Goal: Check status: Check status

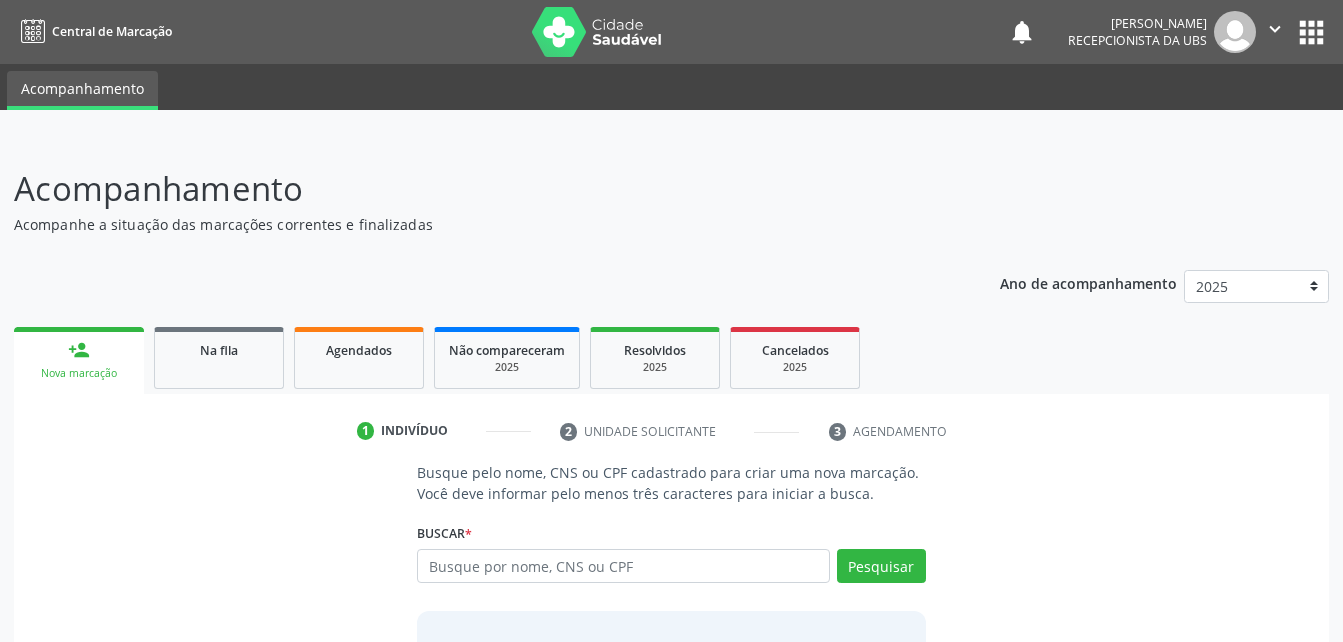
scroll to position [157, 0]
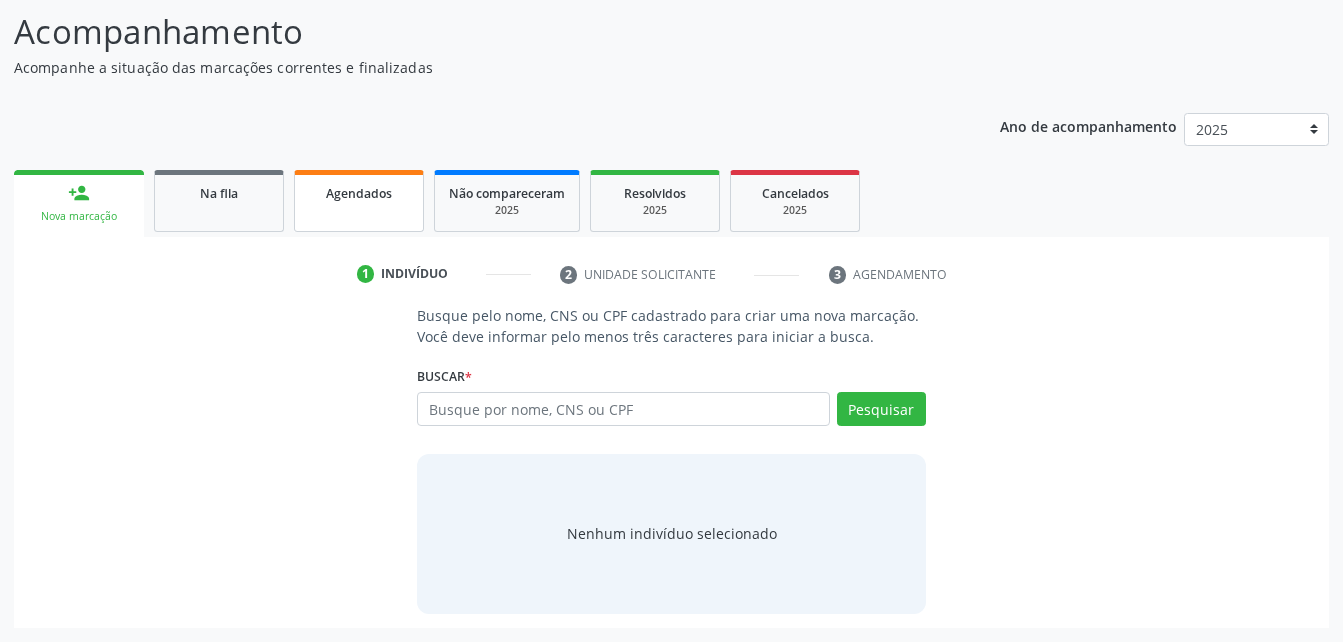
click at [375, 207] on link "Agendados" at bounding box center [359, 201] width 130 height 62
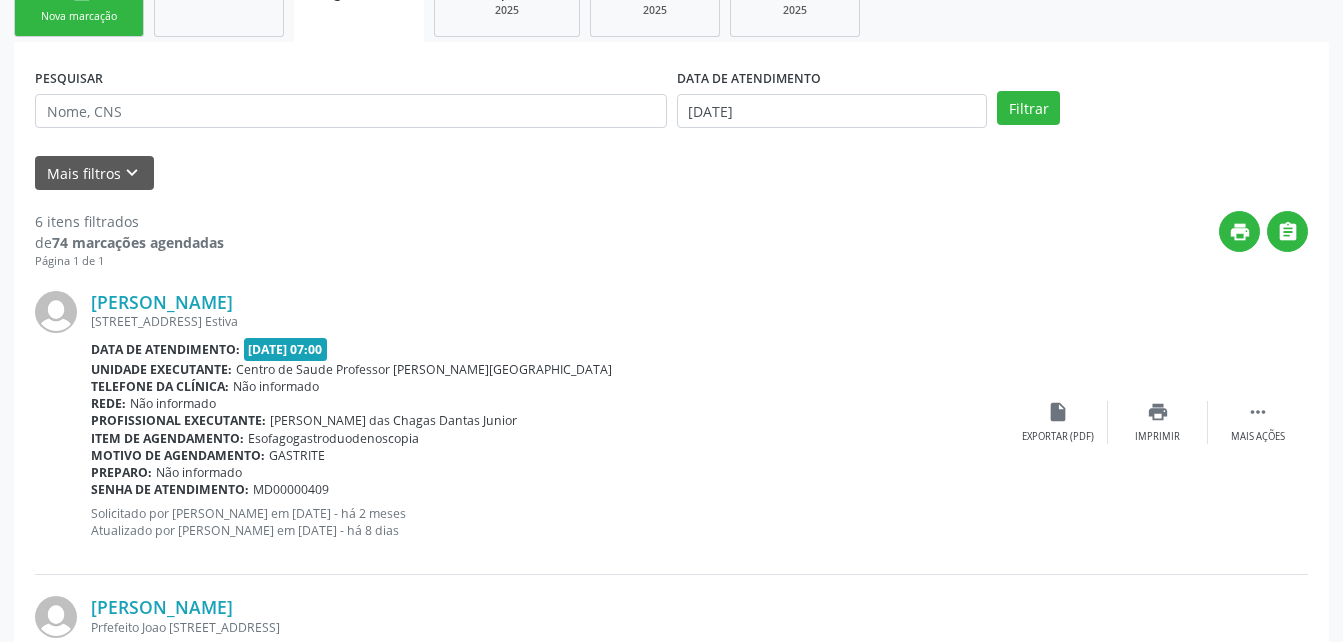
scroll to position [257, 0]
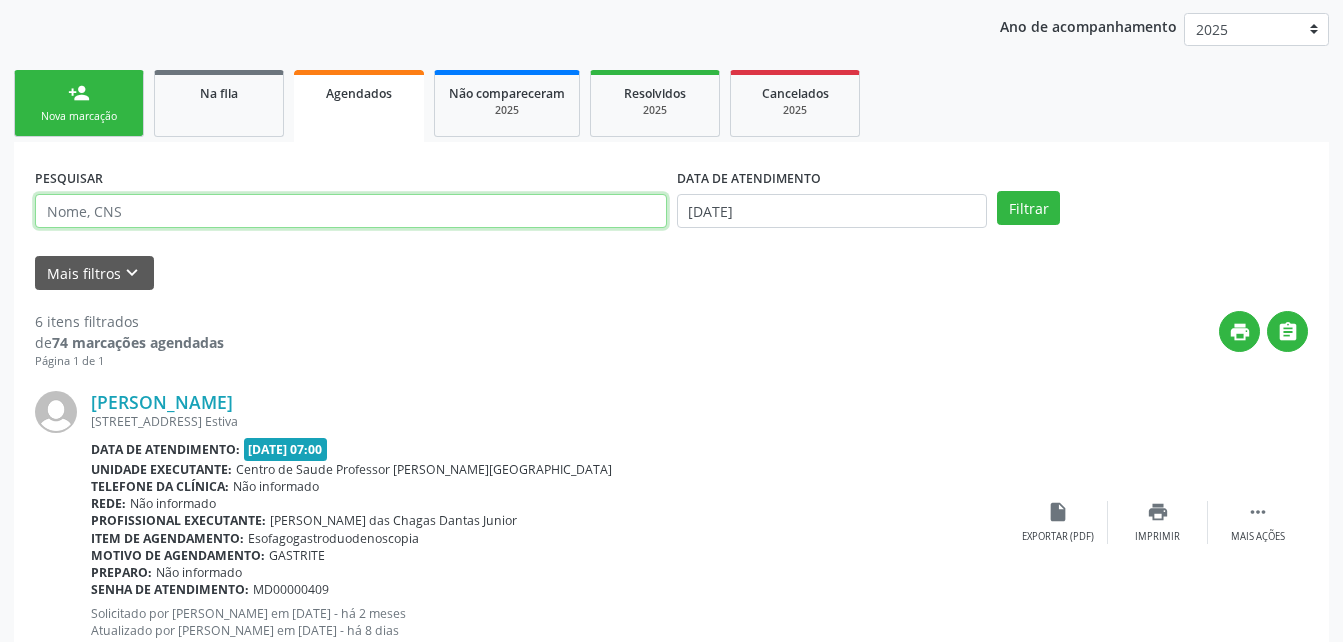
click at [412, 201] on input "text" at bounding box center [351, 211] width 632 height 34
type input "[PERSON_NAME]"
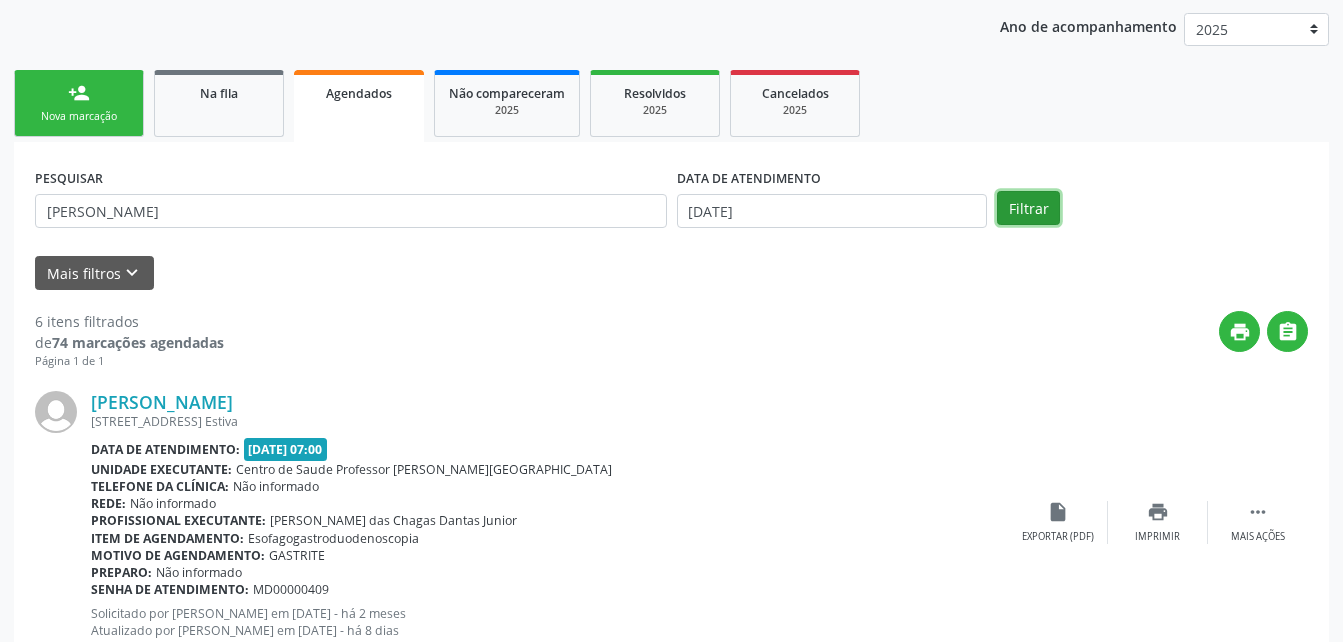
click at [1027, 216] on button "Filtrar" at bounding box center [1028, 208] width 63 height 34
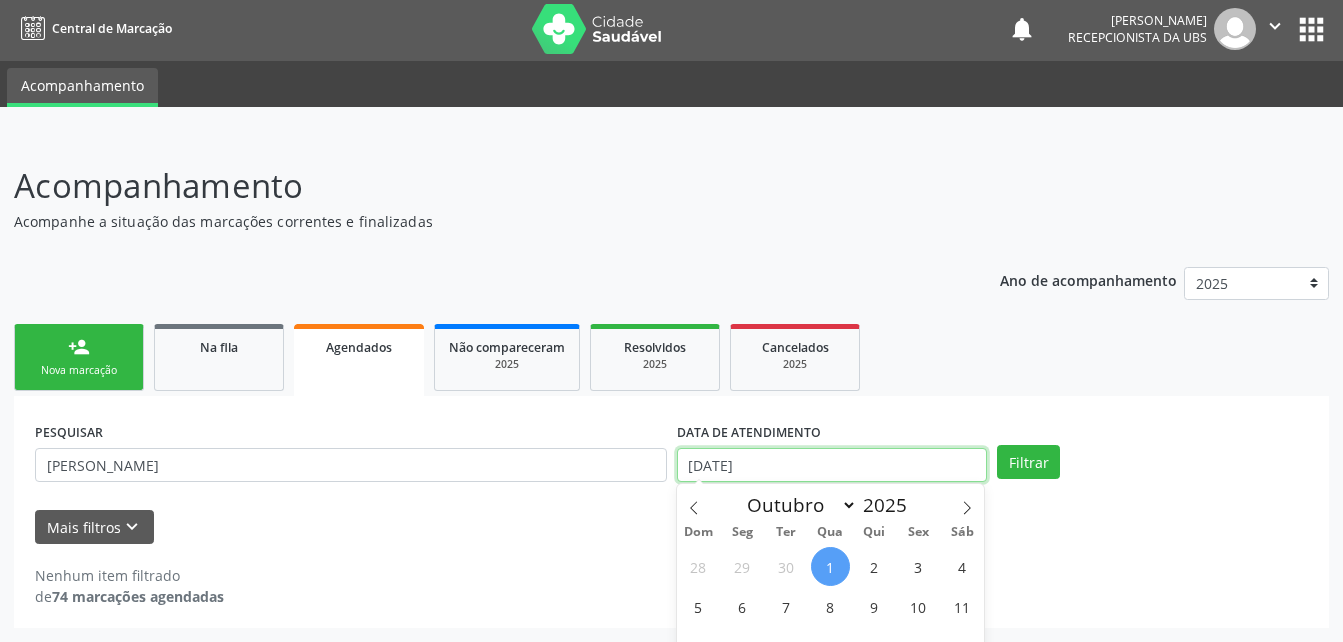
scroll to position [127, 0]
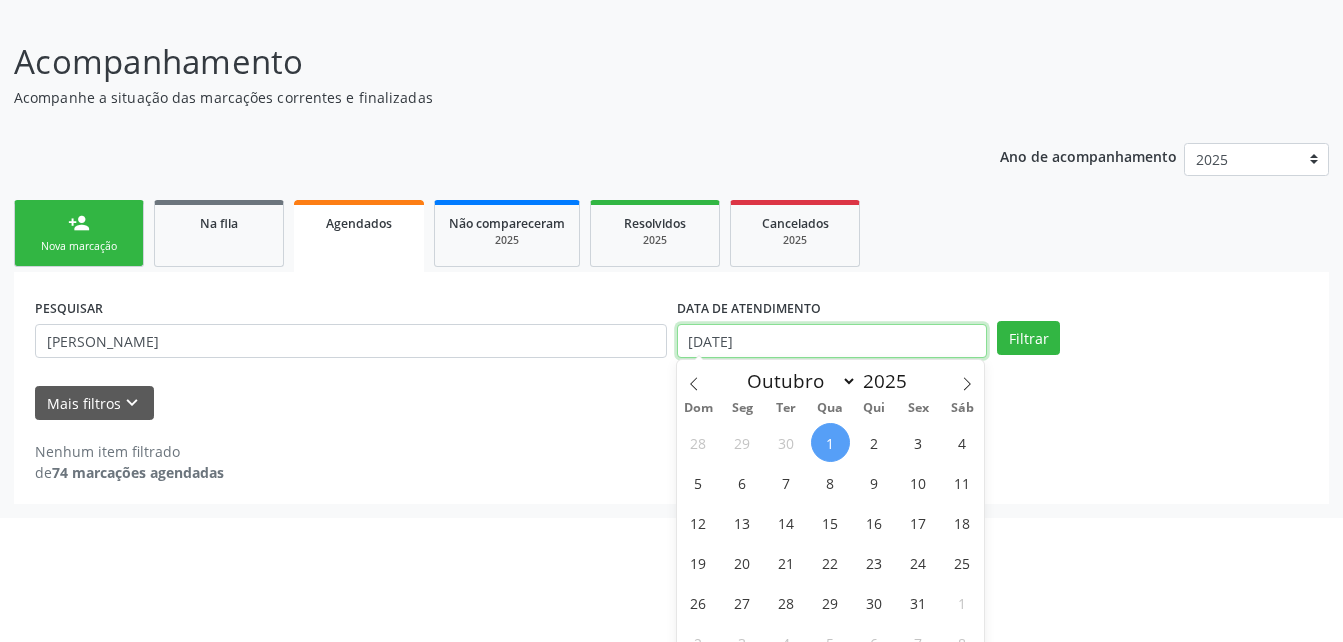
click at [828, 450] on body "Central de Marcação notifications [PERSON_NAME] Recepcionista da UBS  Configur…" at bounding box center [671, 194] width 1343 height 642
click at [698, 384] on icon at bounding box center [694, 384] width 14 height 14
click at [766, 448] on div "31 1 2 3 4 5 6 7 8 9 10 11 12 13 14 15 16 17 18 19 20 21 22 23 24 25 26 27 28 2…" at bounding box center [831, 542] width 308 height 240
click at [687, 385] on icon at bounding box center [694, 384] width 14 height 14
click at [689, 377] on icon at bounding box center [694, 384] width 14 height 14
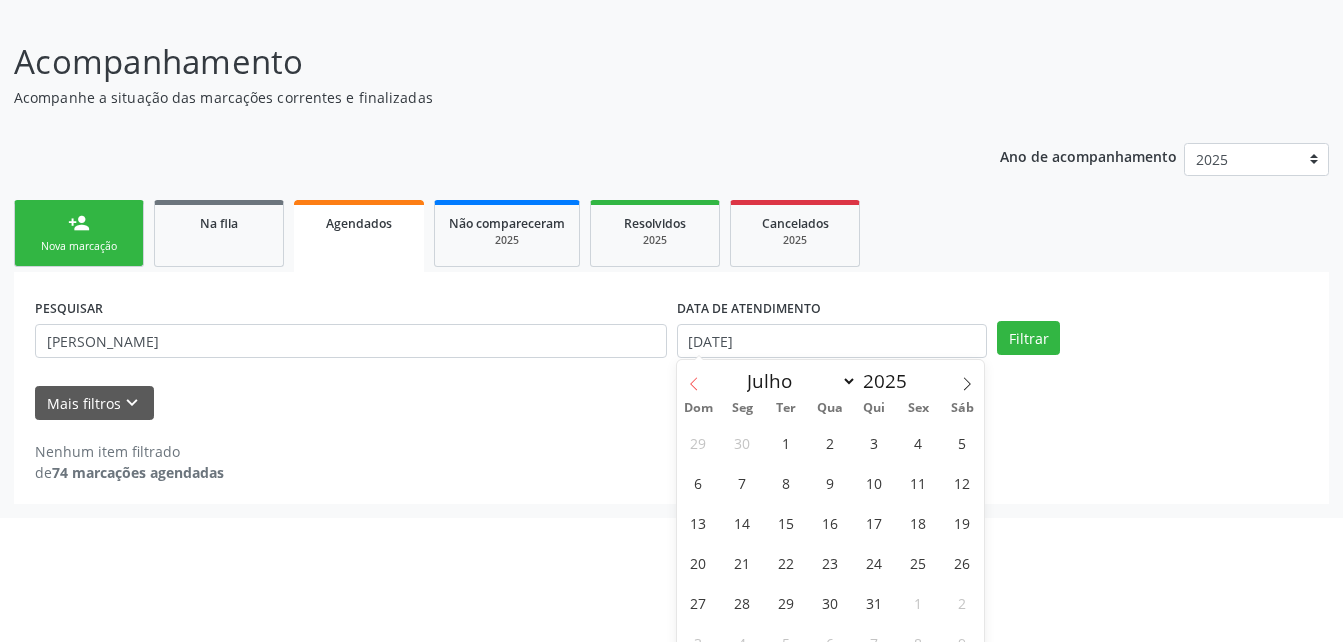
click at [689, 377] on icon at bounding box center [694, 384] width 14 height 14
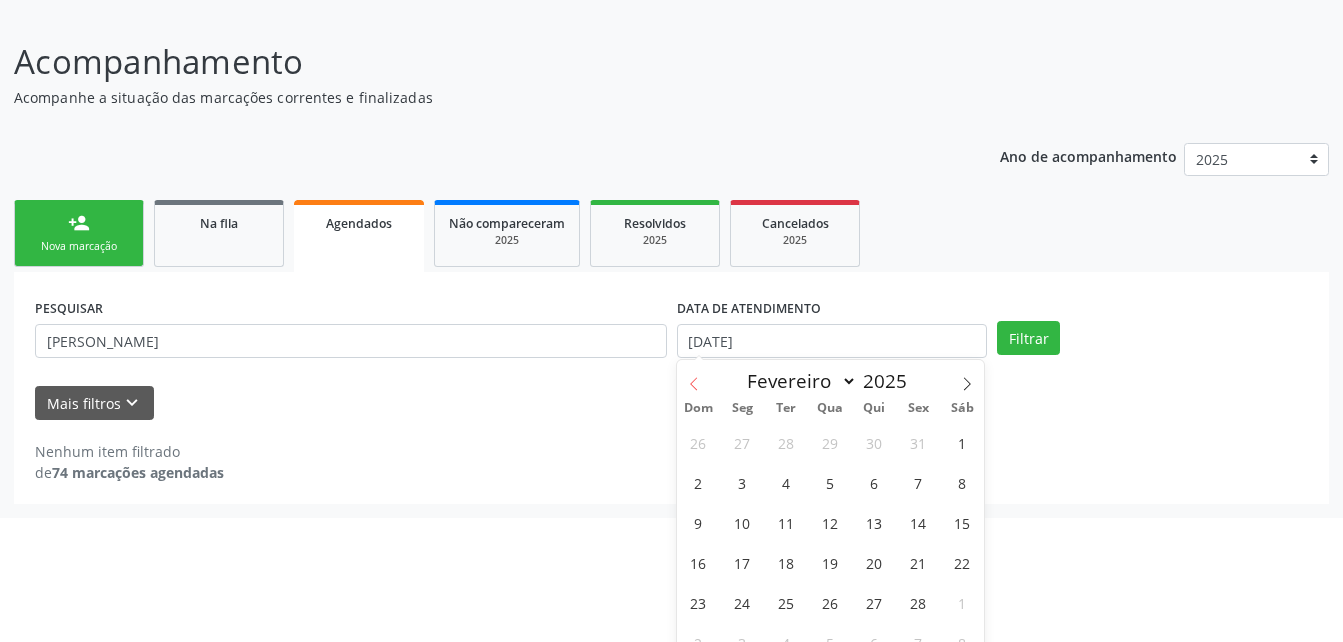
drag, startPoint x: 689, startPoint y: 377, endPoint x: 698, endPoint y: 386, distance: 12.7
click at [698, 386] on icon at bounding box center [694, 384] width 14 height 14
select select "0"
click at [698, 386] on icon at bounding box center [694, 384] width 14 height 14
type input "2024"
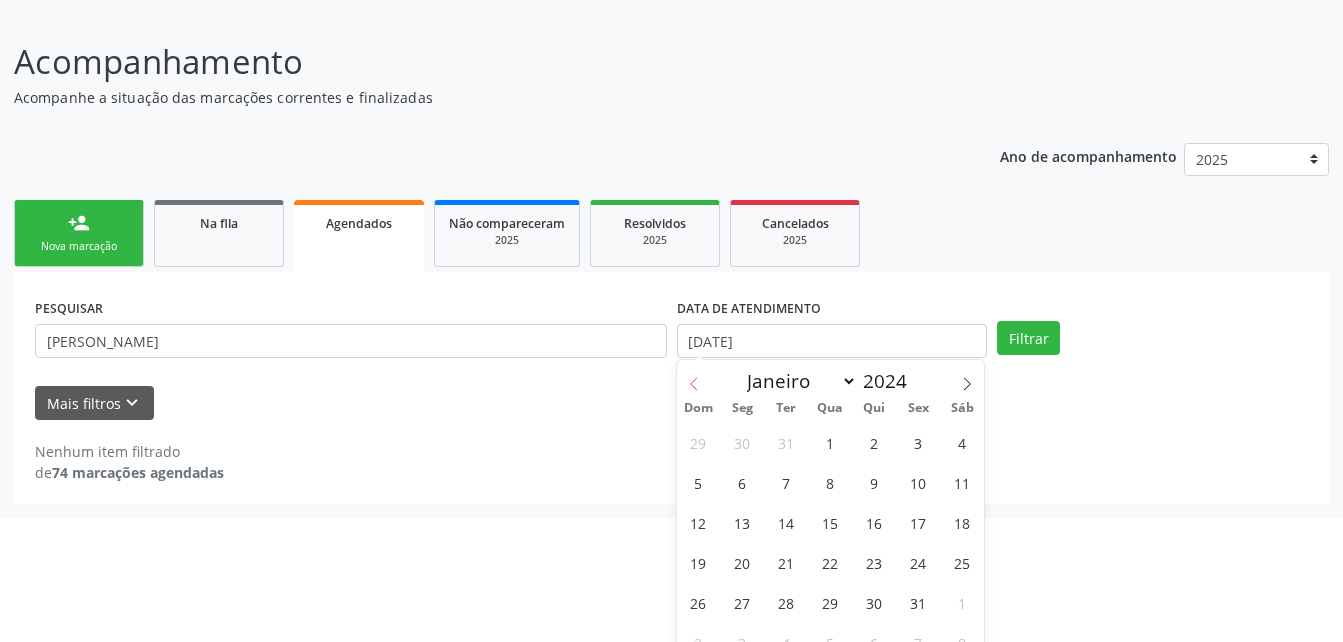
select select "11"
click at [969, 386] on icon at bounding box center [967, 384] width 14 height 14
type input "2025"
select select "0"
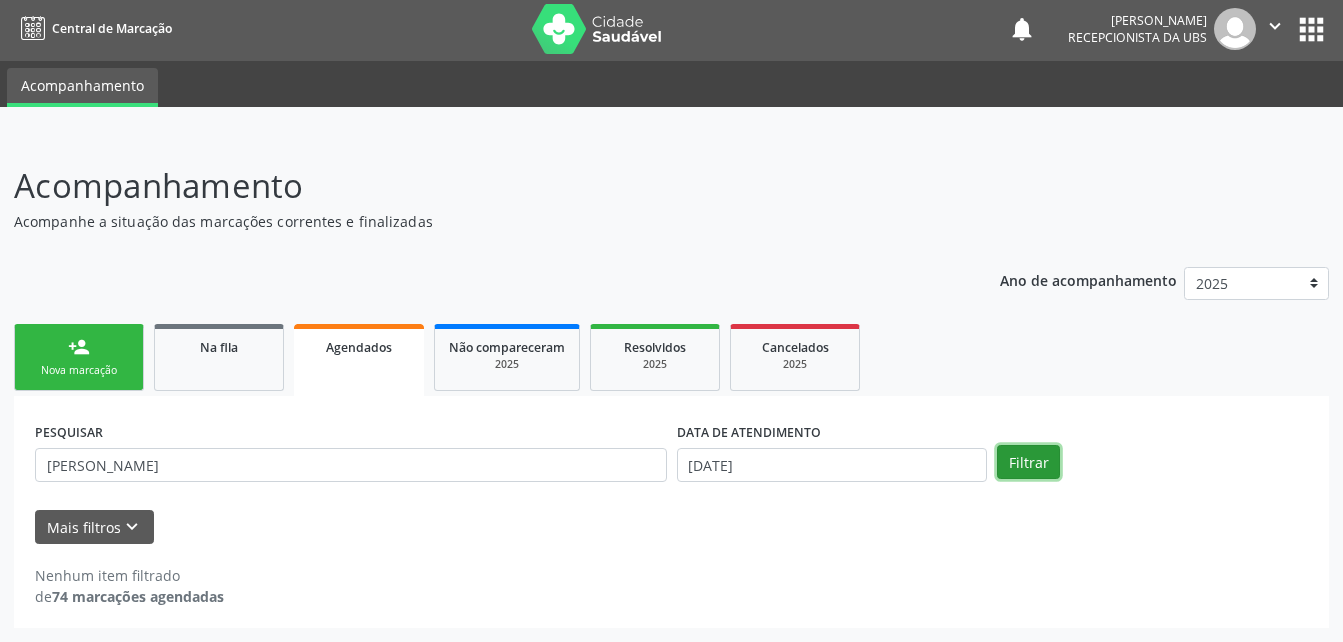
scroll to position [3, 0]
click at [1014, 346] on div "person_add Nova marcação Na fila Agendados Não compareceram 2025 Resolvidos 202…" at bounding box center [671, 473] width 1315 height 309
click at [1044, 463] on button "Filtrar" at bounding box center [1028, 462] width 63 height 34
click at [384, 368] on link "Agendados" at bounding box center [359, 360] width 130 height 72
click at [381, 446] on div "PESQUISAR [PERSON_NAME]" at bounding box center [351, 456] width 642 height 78
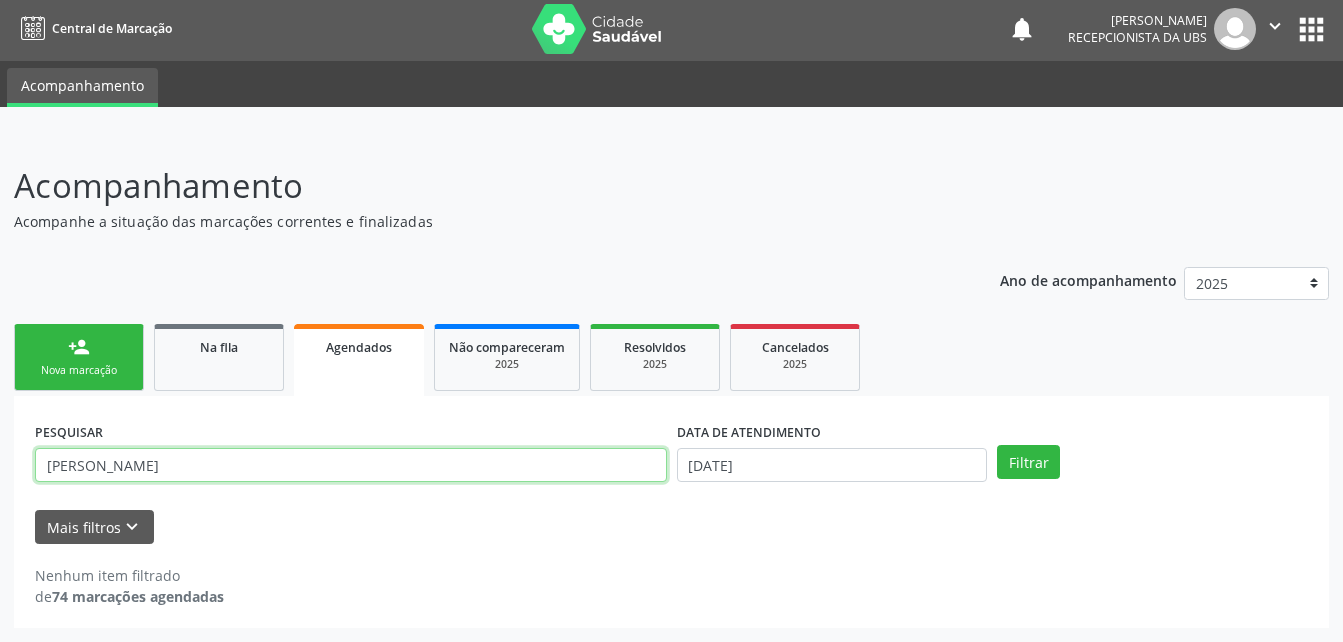
click at [379, 456] on input "[PERSON_NAME]" at bounding box center [351, 465] width 632 height 34
drag, startPoint x: 852, startPoint y: 444, endPoint x: 851, endPoint y: 457, distance: 13.0
click at [851, 455] on div "DATA DE ATENDIMENTO [DATE]" at bounding box center [832, 449] width 311 height 64
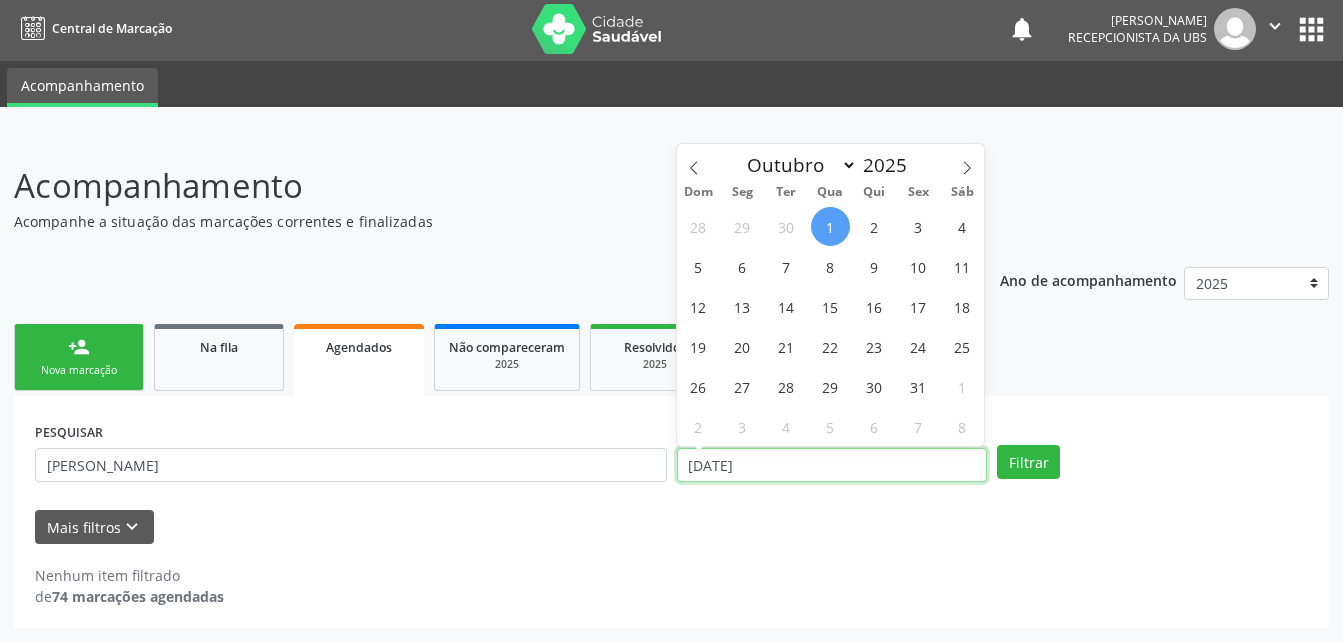
click at [851, 459] on input "[DATE]" at bounding box center [832, 465] width 311 height 34
click at [684, 168] on span at bounding box center [694, 161] width 34 height 34
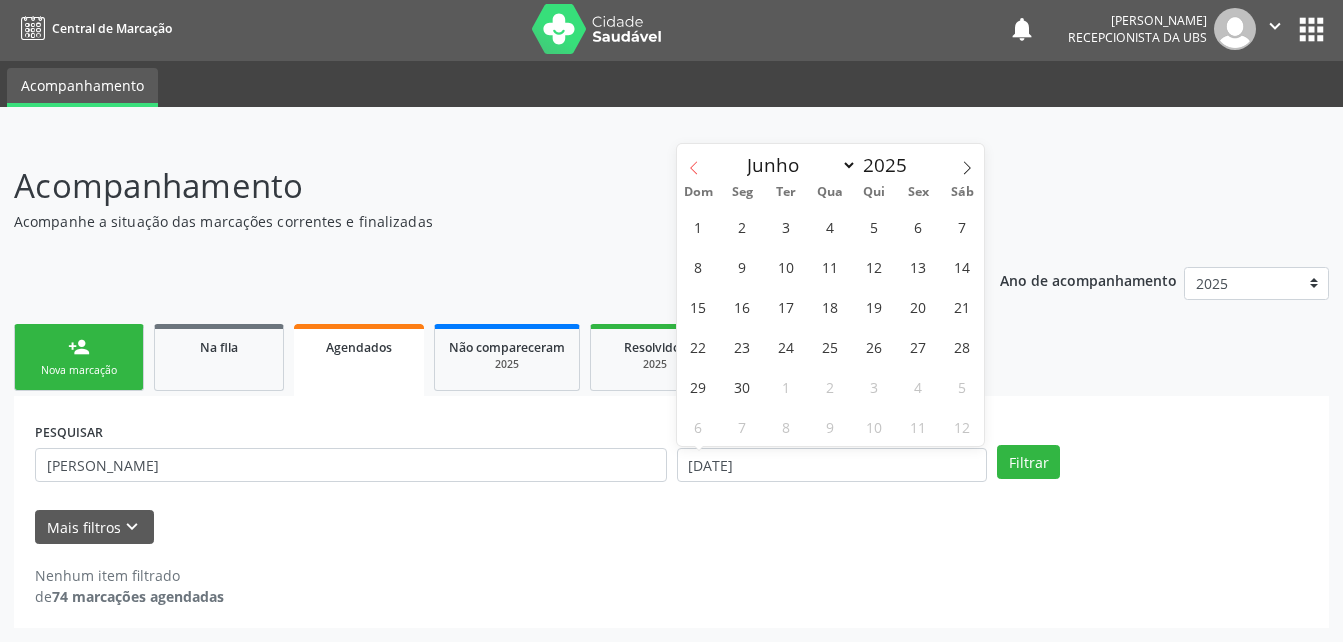
click at [684, 168] on span at bounding box center [694, 161] width 34 height 34
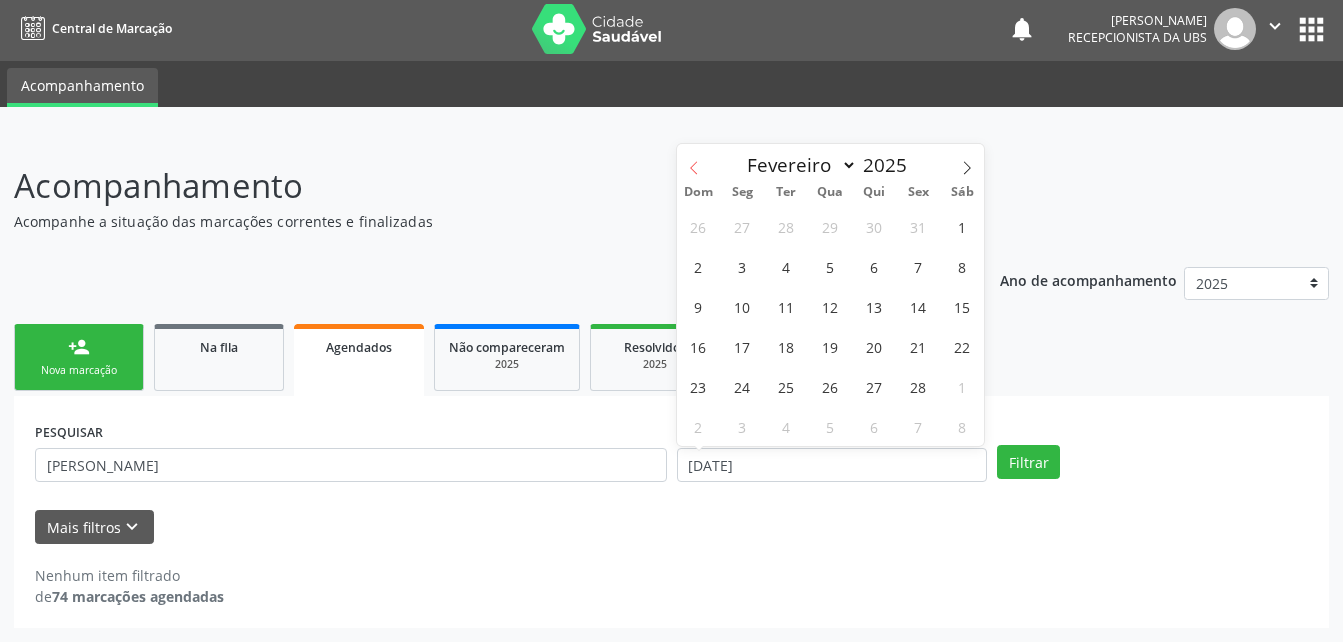
select select "0"
click at [826, 227] on span "1" at bounding box center [830, 226] width 39 height 39
type input "[DATE]"
click at [967, 172] on icon at bounding box center [967, 168] width 14 height 14
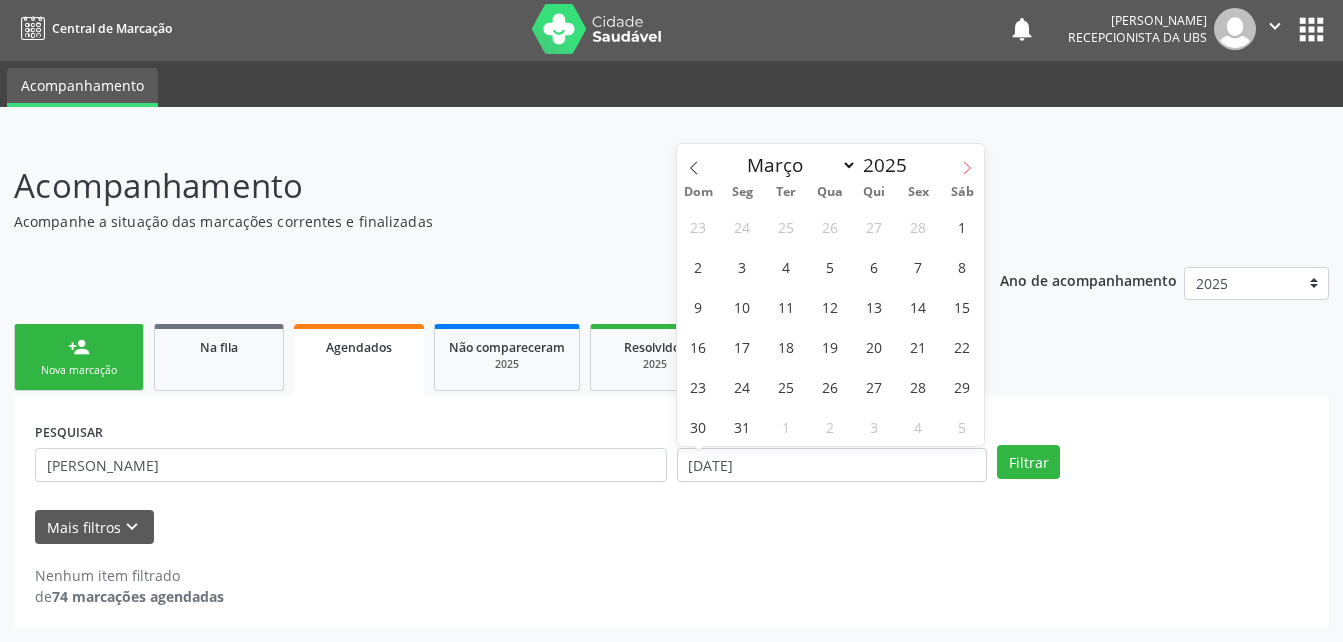
click at [967, 172] on icon at bounding box center [967, 168] width 14 height 14
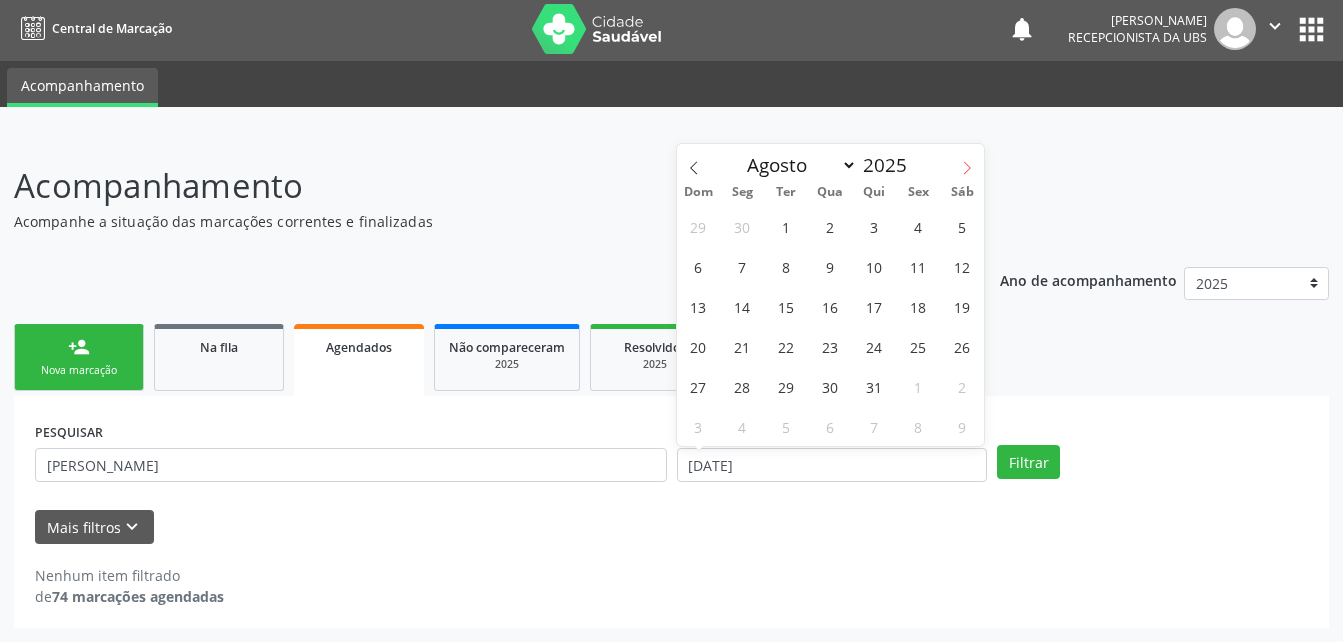
click at [967, 172] on icon at bounding box center [967, 168] width 14 height 14
select select "8"
click at [750, 239] on span "1" at bounding box center [742, 226] width 39 height 39
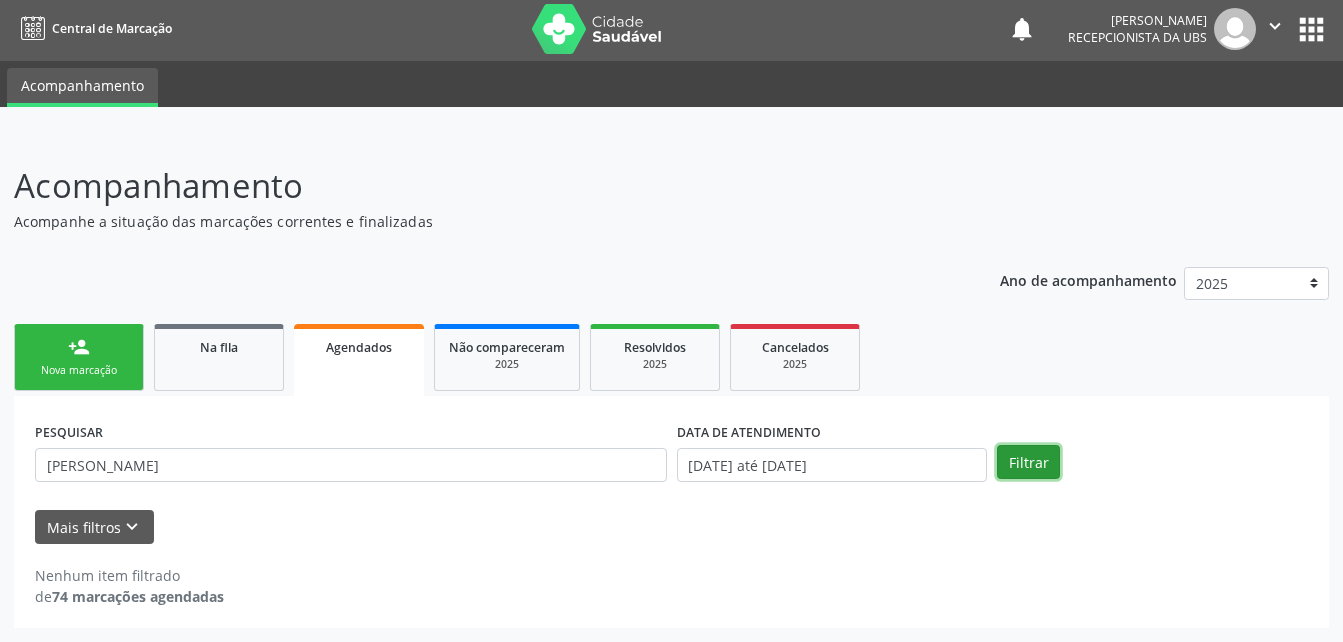
click at [1028, 462] on button "Filtrar" at bounding box center [1028, 462] width 63 height 34
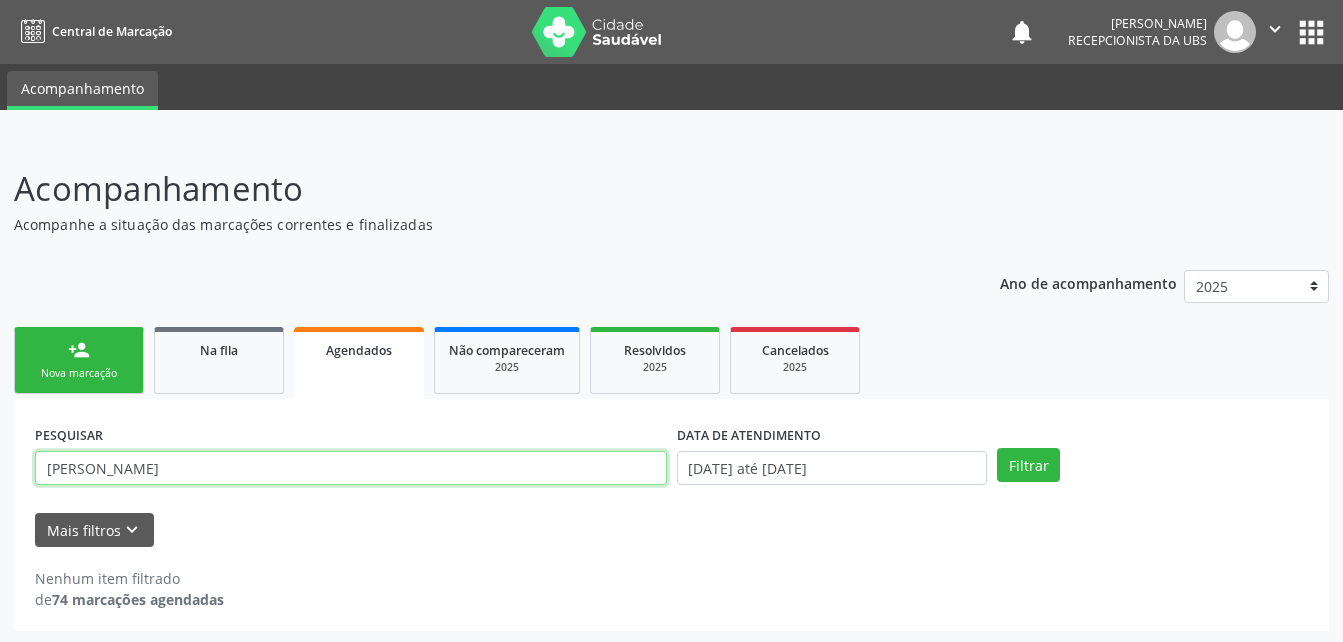
click at [379, 451] on input "[PERSON_NAME]" at bounding box center [351, 468] width 632 height 34
type input "d"
type input "[PERSON_NAME]"
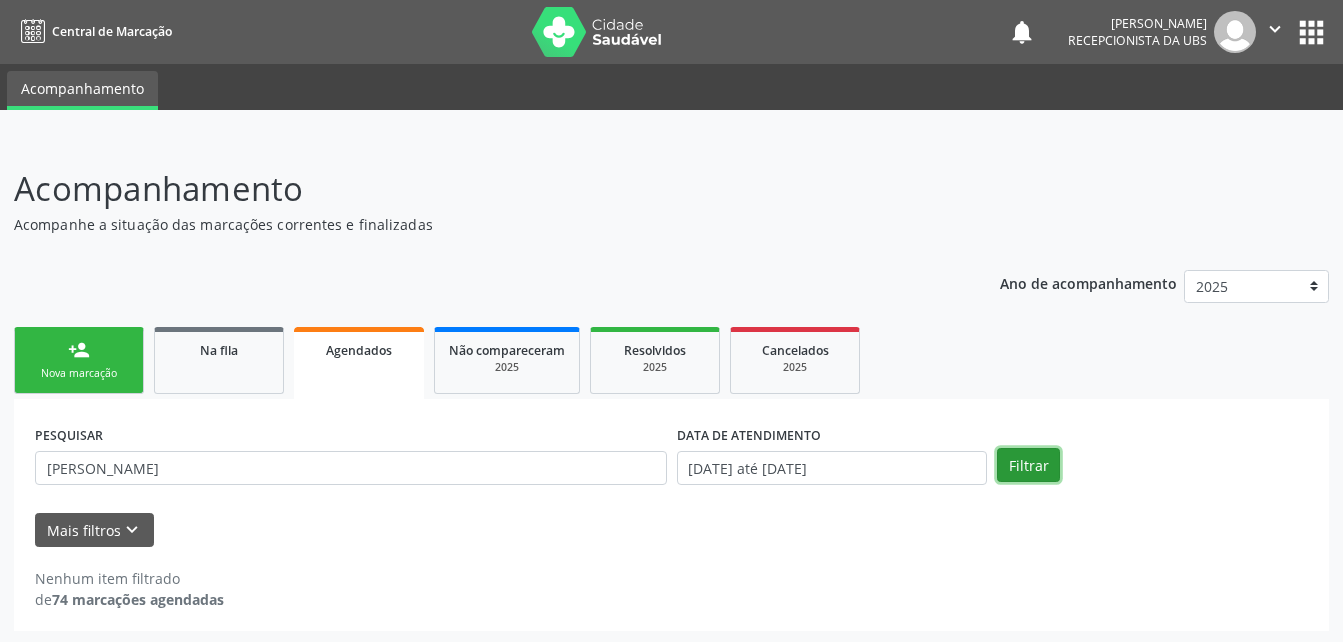
click at [1044, 481] on button "Filtrar" at bounding box center [1028, 465] width 63 height 34
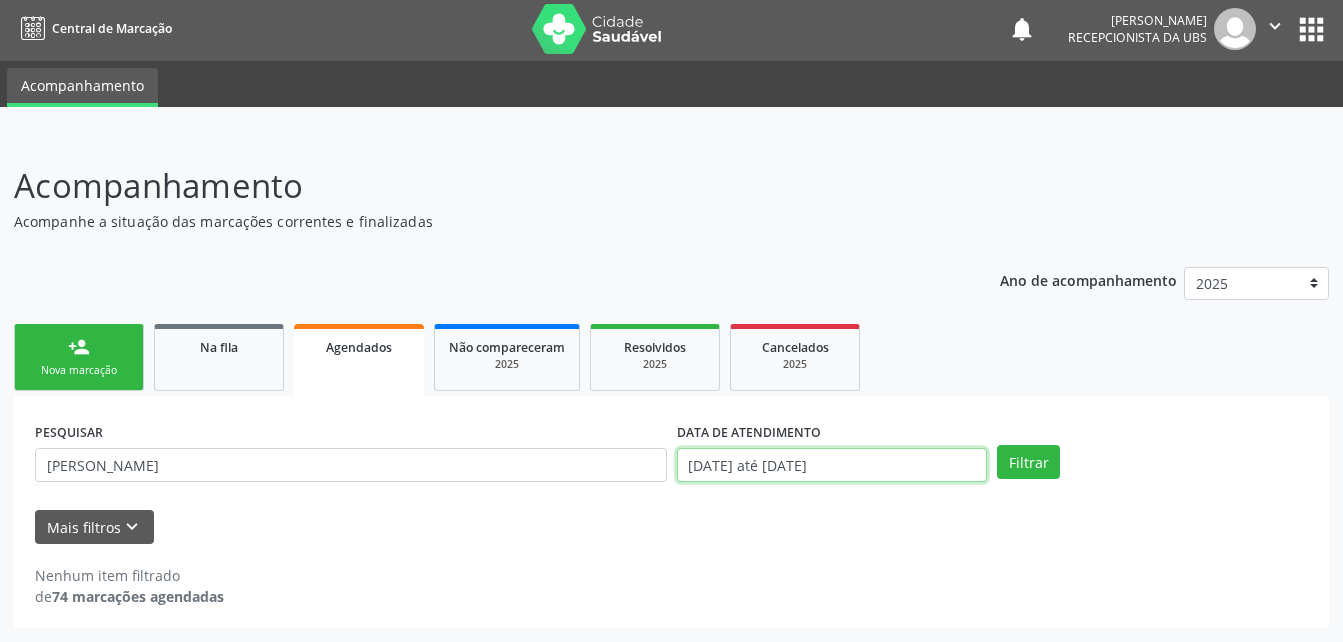
click at [917, 465] on input "[DATE] até [DATE]" at bounding box center [832, 465] width 311 height 34
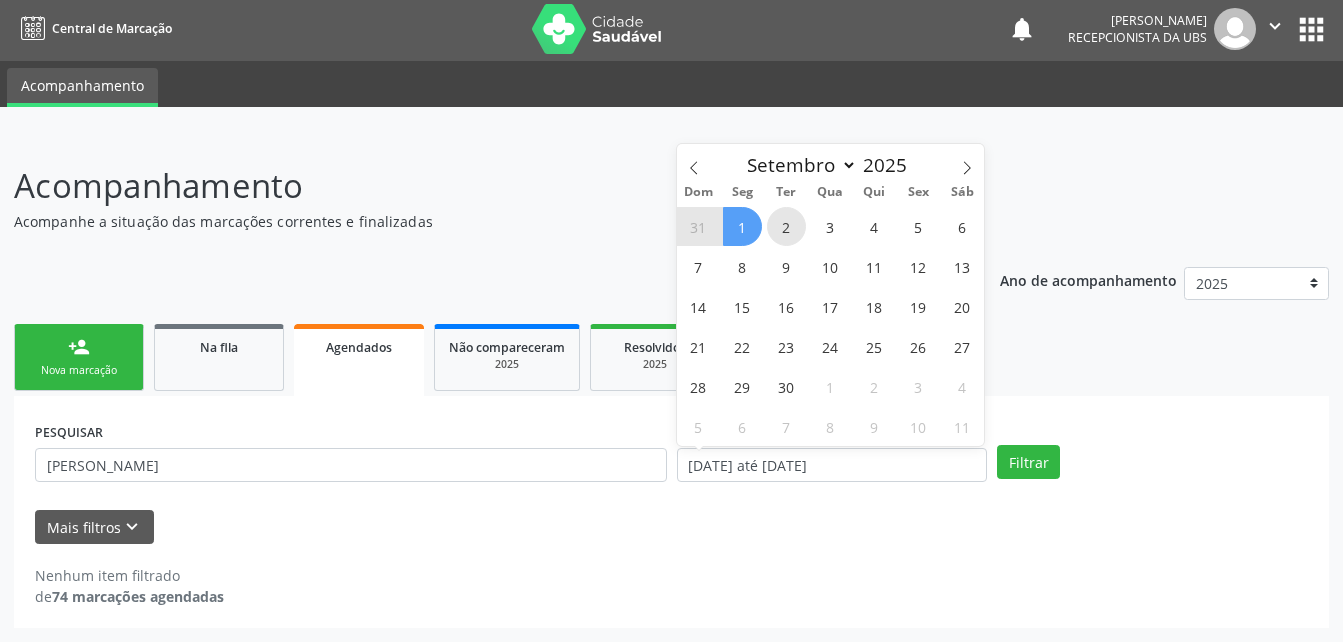
click at [772, 225] on span "2" at bounding box center [786, 226] width 39 height 39
type input "[DATE]"
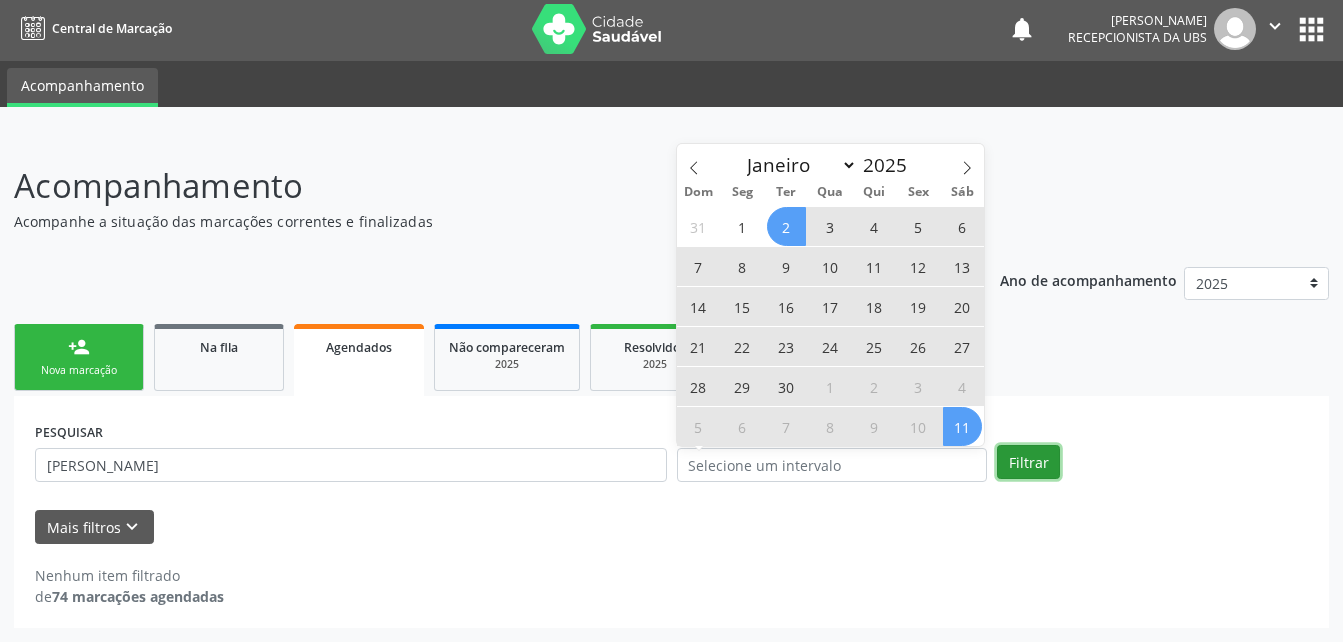
click at [1037, 465] on button "Filtrar" at bounding box center [1028, 462] width 63 height 34
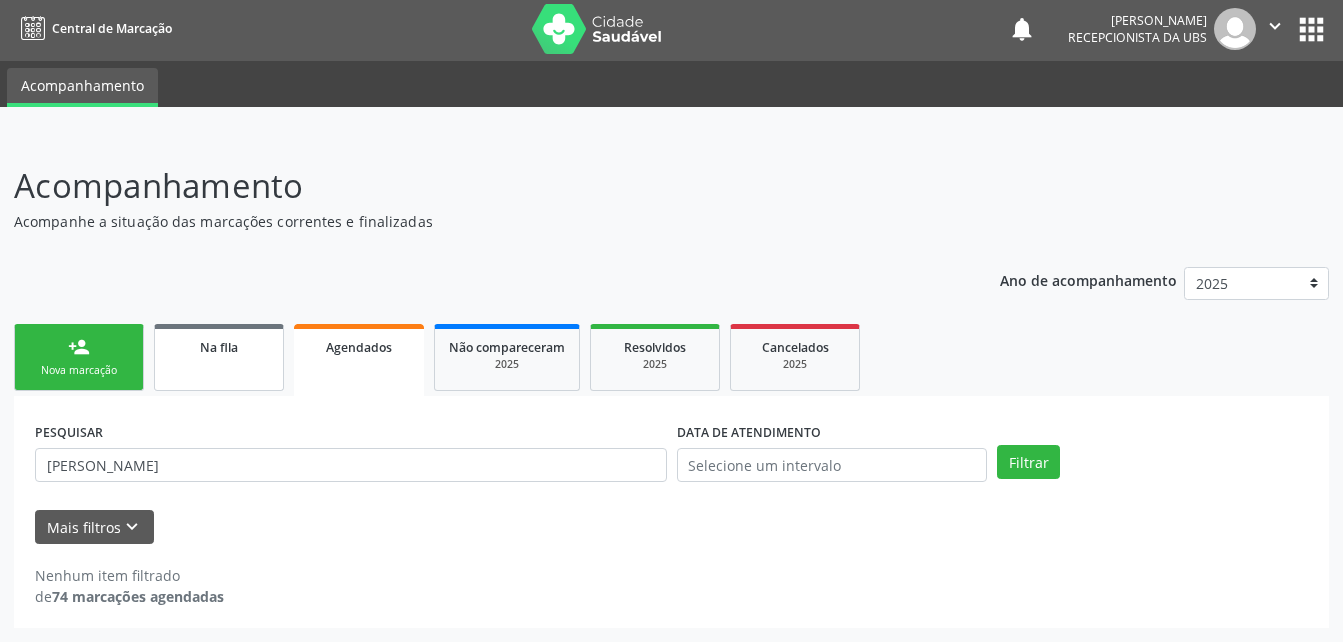
click at [245, 355] on div "Na fila" at bounding box center [219, 346] width 100 height 21
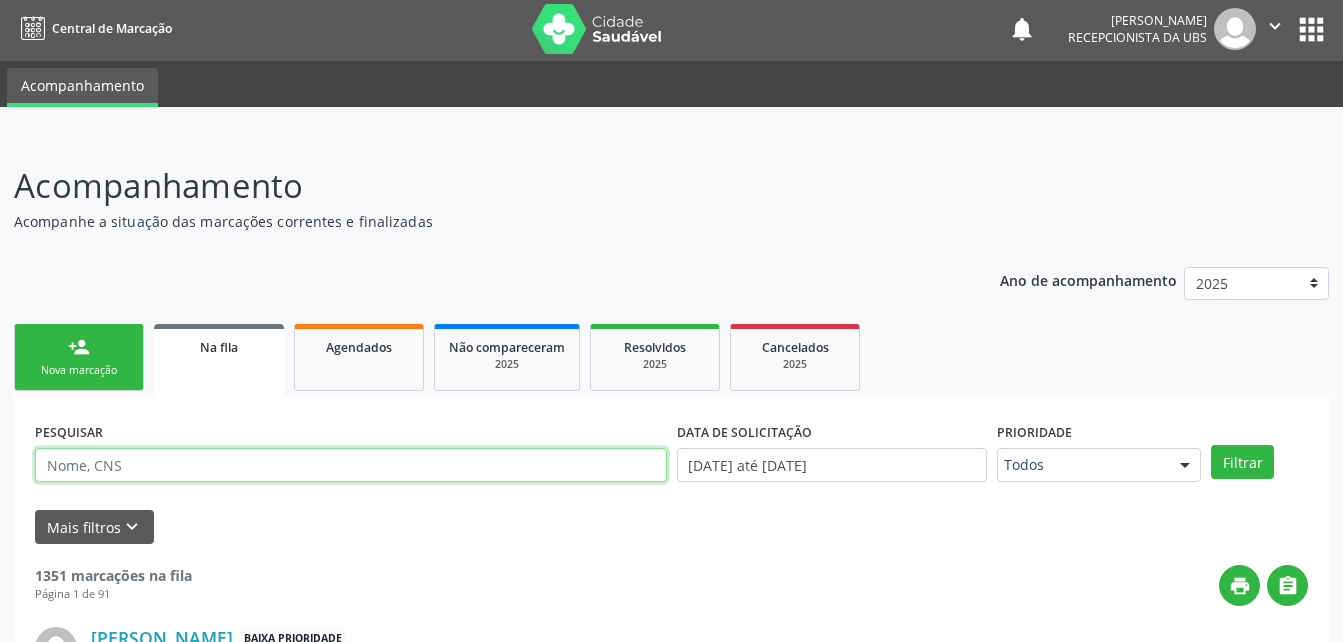
click at [462, 467] on input "text" at bounding box center [351, 465] width 632 height 34
type input "[PERSON_NAME]"
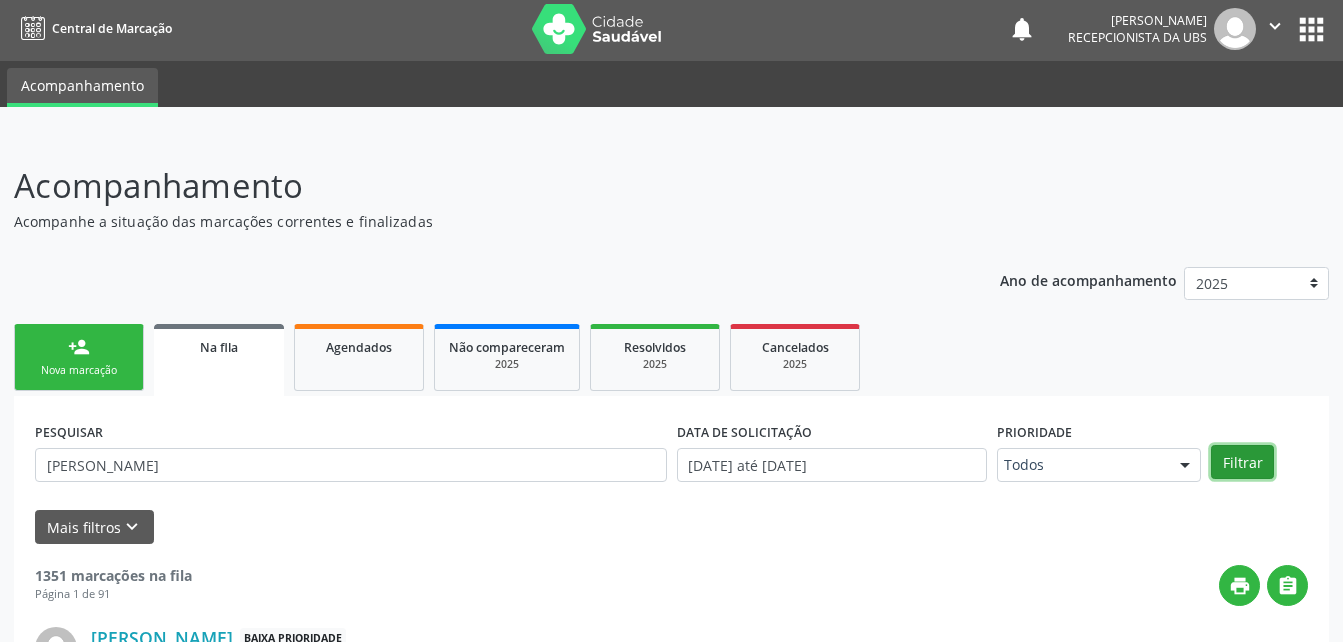
click at [1255, 462] on button "Filtrar" at bounding box center [1242, 462] width 63 height 34
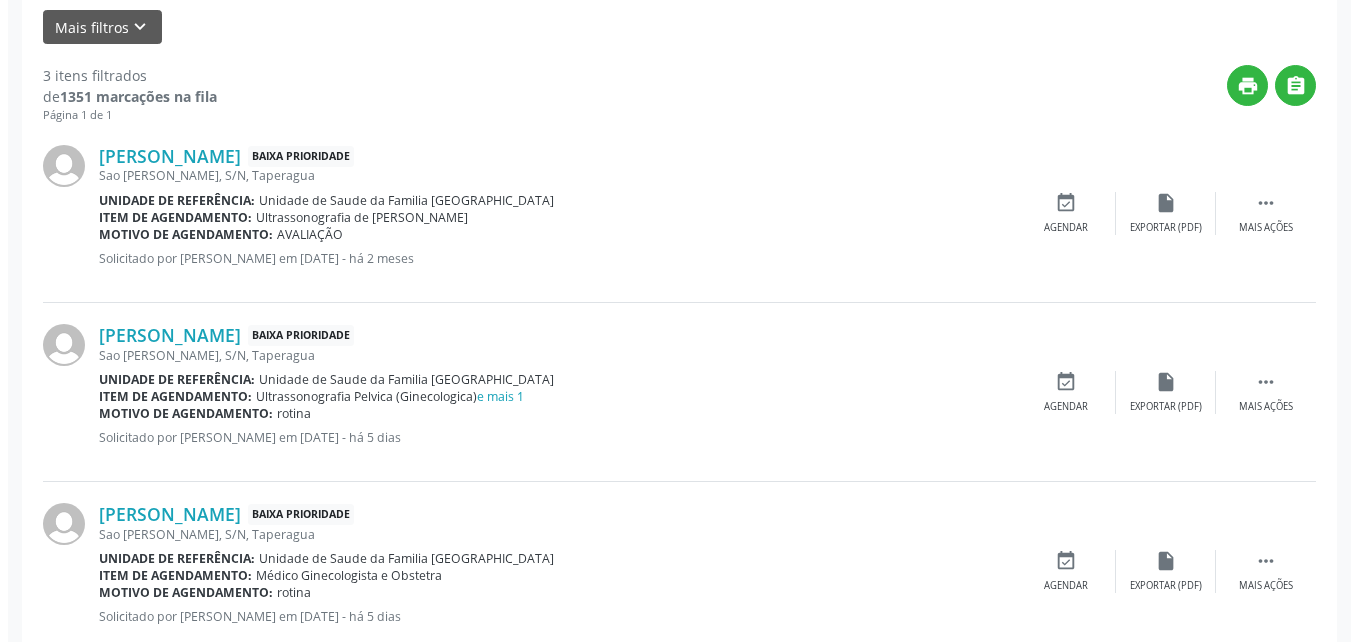
scroll to position [557, 0]
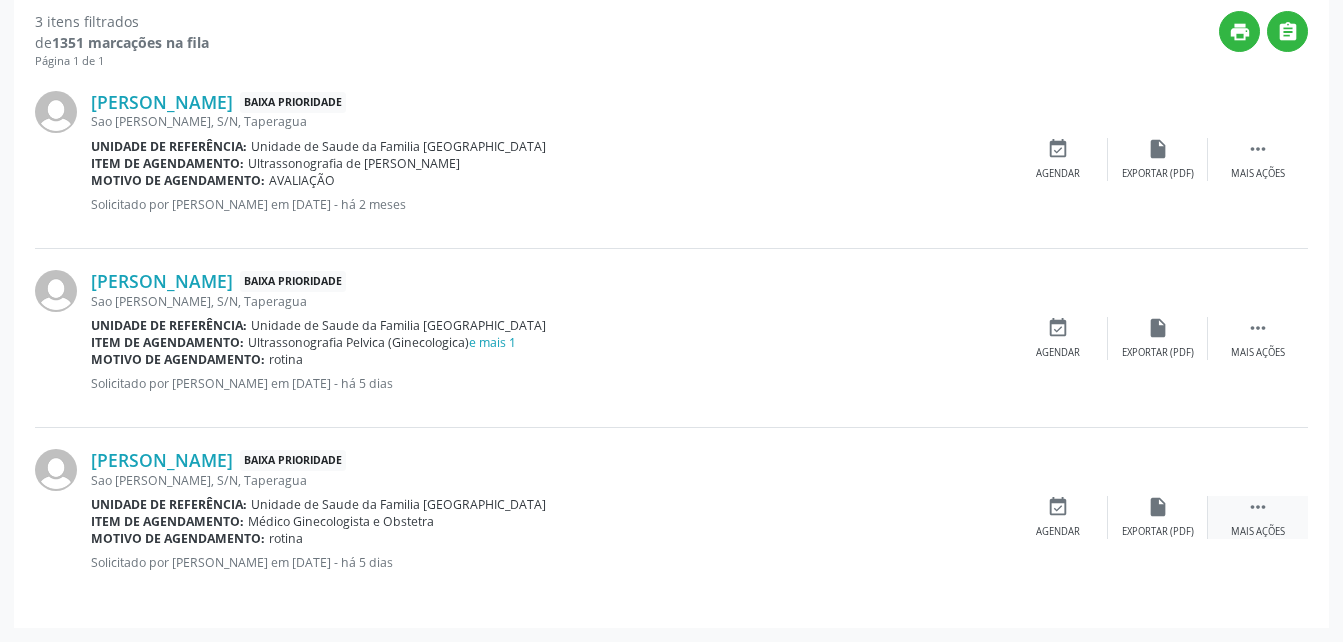
click at [1256, 500] on icon "" at bounding box center [1258, 507] width 22 height 22
click at [1056, 512] on icon "cancel" at bounding box center [1058, 507] width 22 height 22
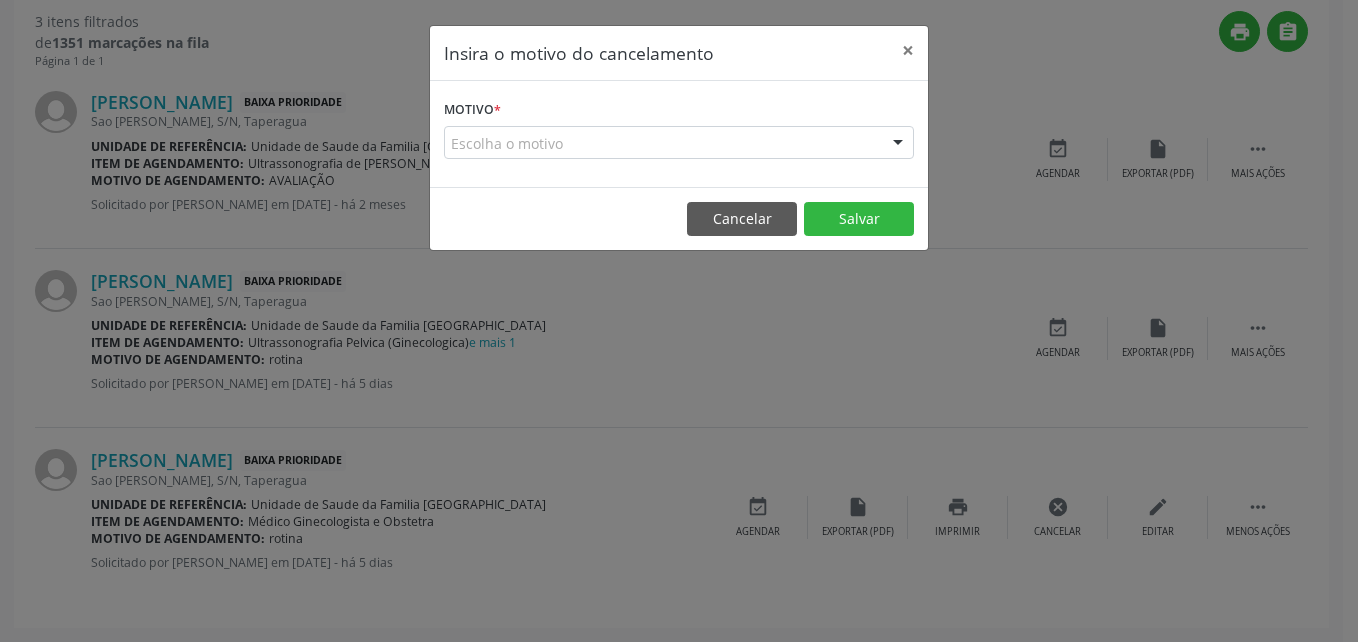
click at [781, 152] on div "Escolha o motivo" at bounding box center [679, 143] width 470 height 34
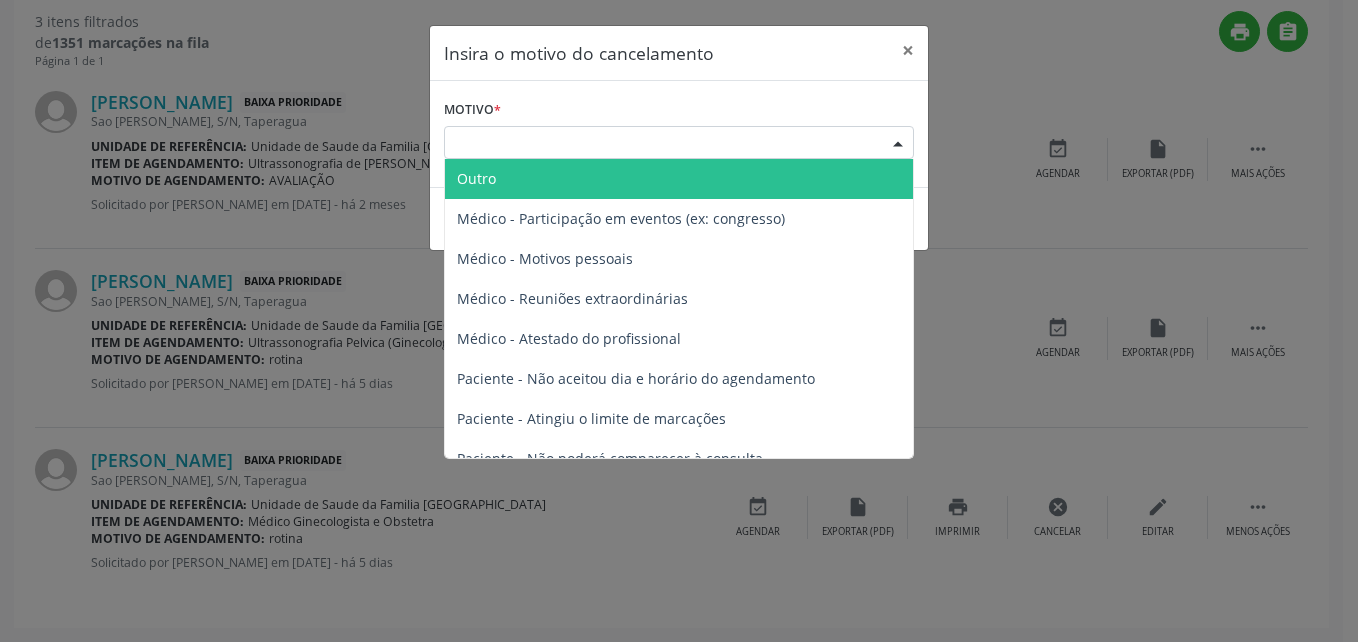
click at [756, 189] on span "Outro" at bounding box center [679, 179] width 468 height 40
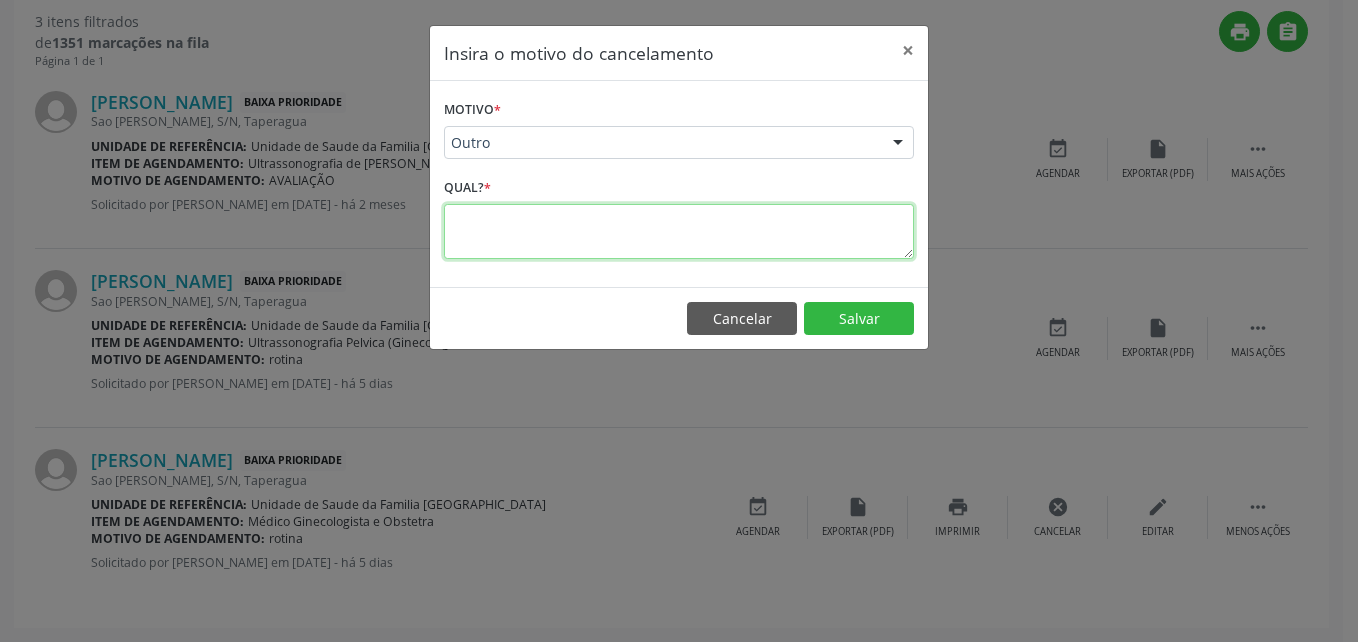
click at [620, 233] on textarea at bounding box center [679, 231] width 470 height 55
type textarea "e"
type textarea "ja fui"
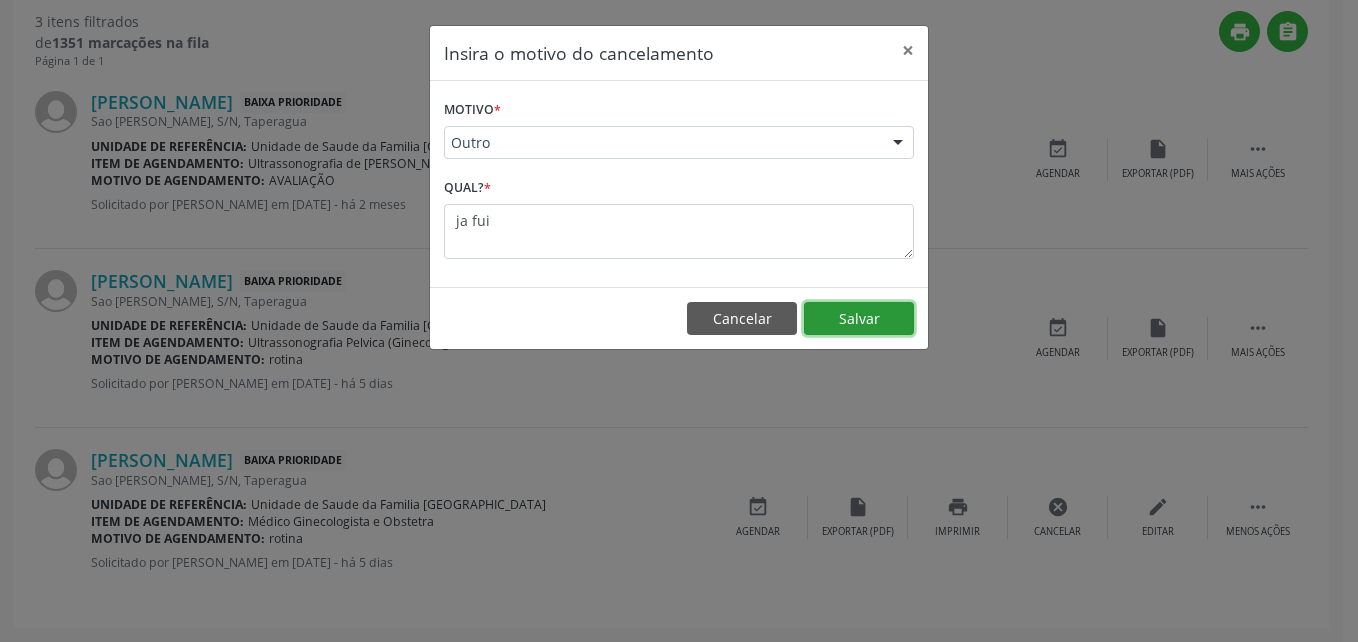
click at [847, 316] on button "Salvar" at bounding box center [859, 319] width 110 height 34
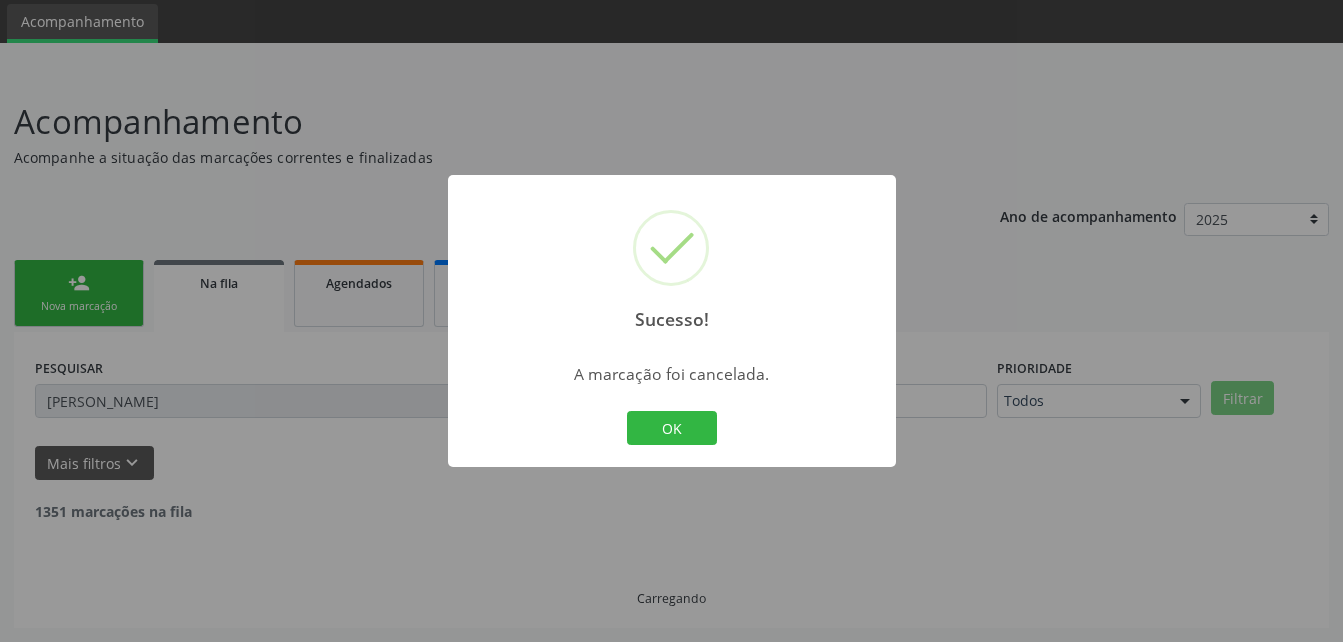
scroll to position [377, 0]
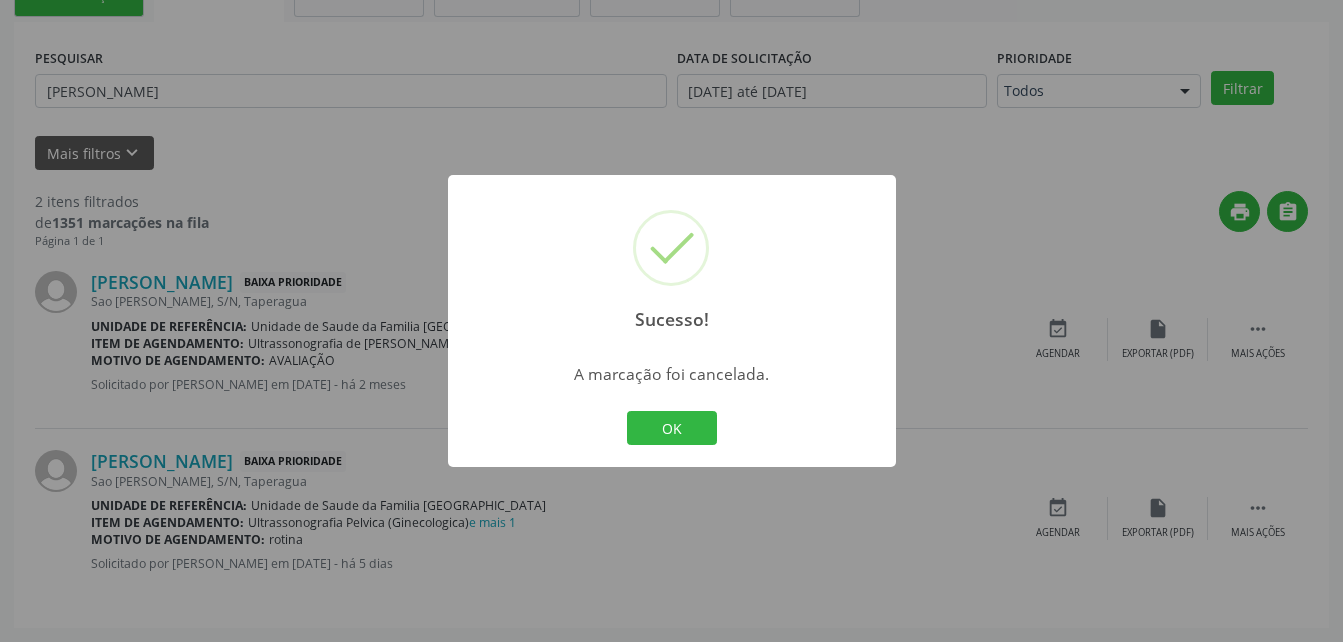
click at [663, 445] on div "OK Cancel" at bounding box center [671, 428] width 99 height 42
click at [680, 425] on button "OK" at bounding box center [672, 428] width 90 height 34
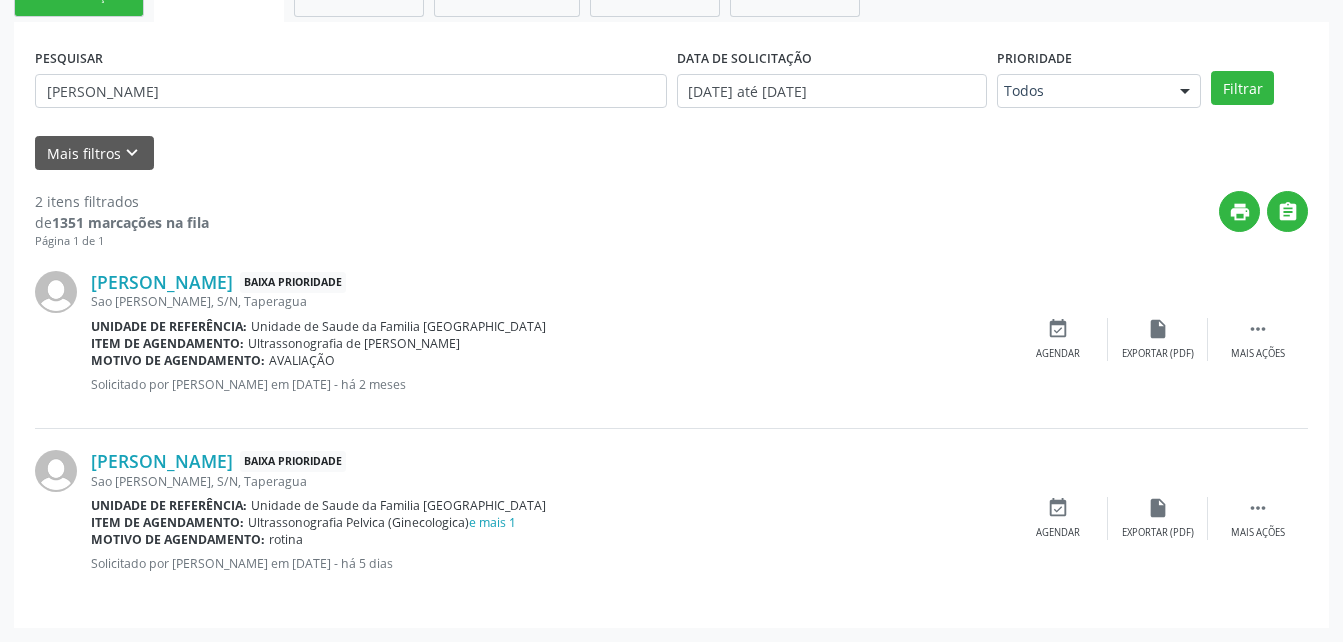
scroll to position [277, 0]
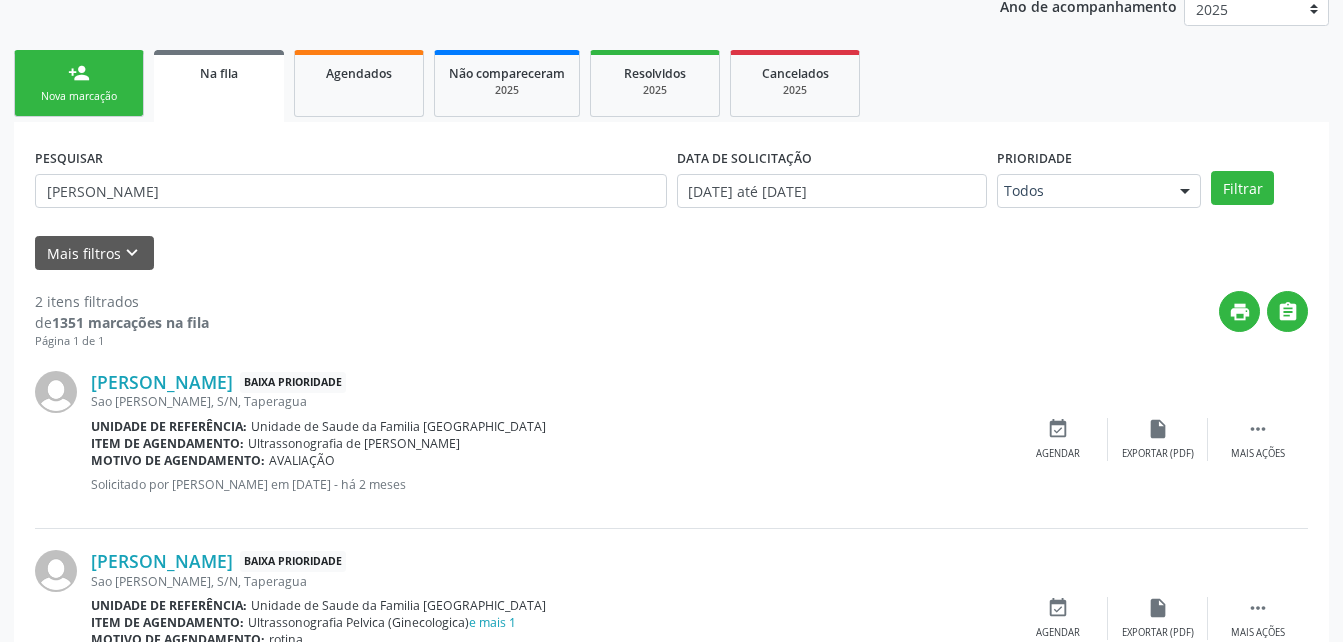
drag, startPoint x: 319, startPoint y: 101, endPoint x: 359, endPoint y: 152, distance: 64.8
click at [319, 101] on link "Agendados" at bounding box center [359, 83] width 130 height 67
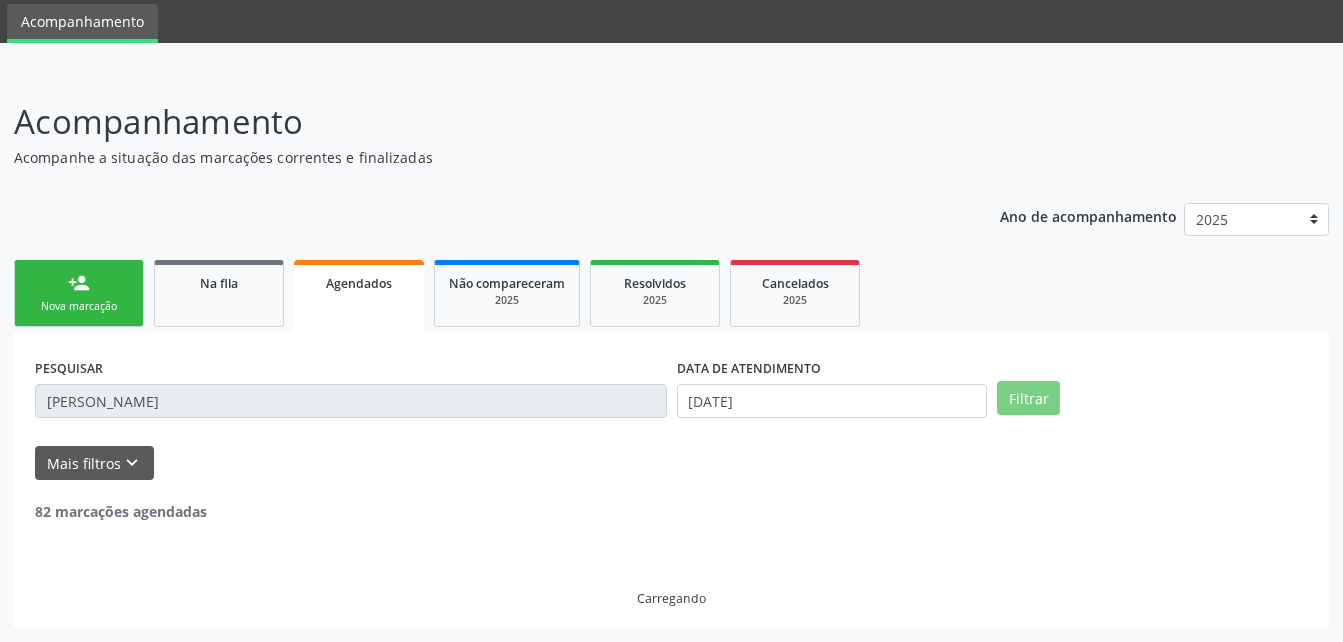
scroll to position [3, 0]
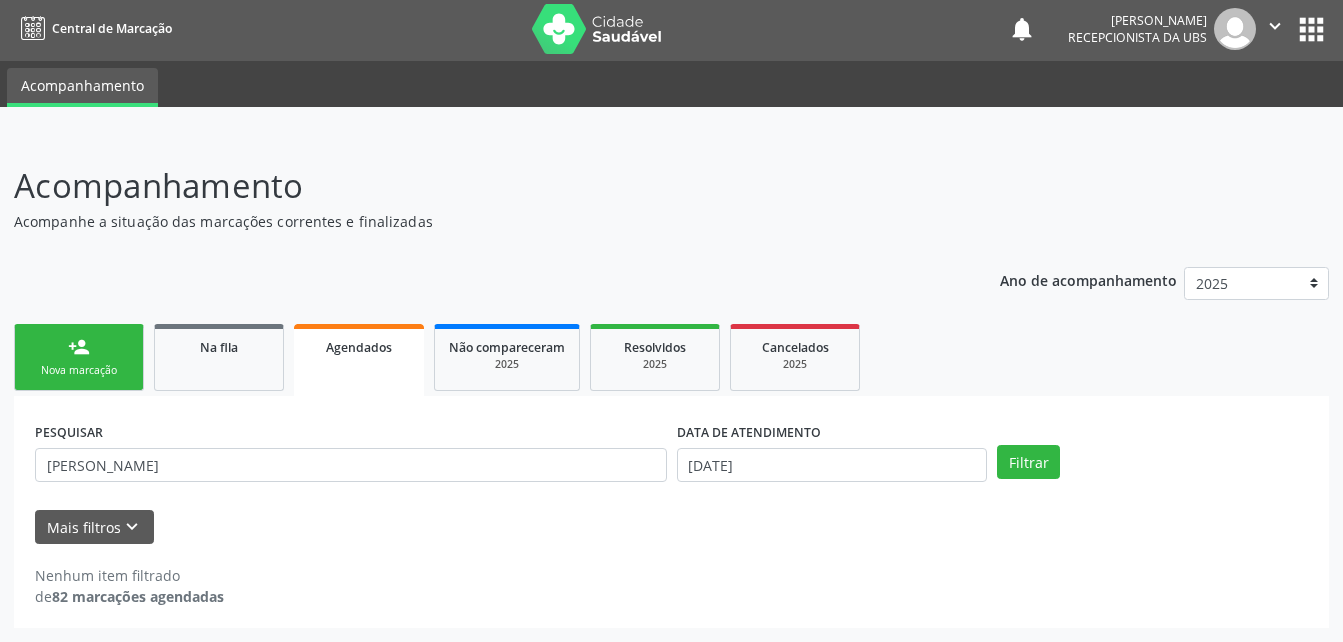
click at [392, 367] on link "Agendados" at bounding box center [359, 360] width 130 height 72
click at [836, 456] on body "Central de Marcação notifications [PERSON_NAME] Recepcionista da UBS  Configur…" at bounding box center [671, 318] width 1343 height 642
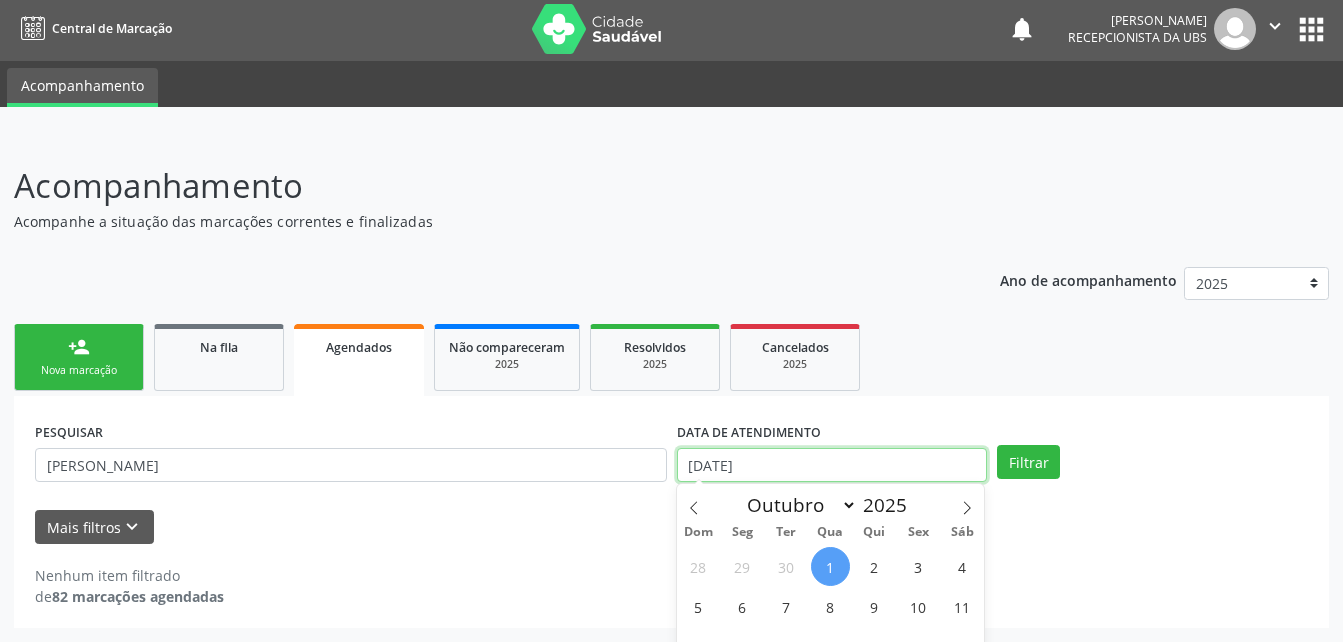
scroll to position [127, 0]
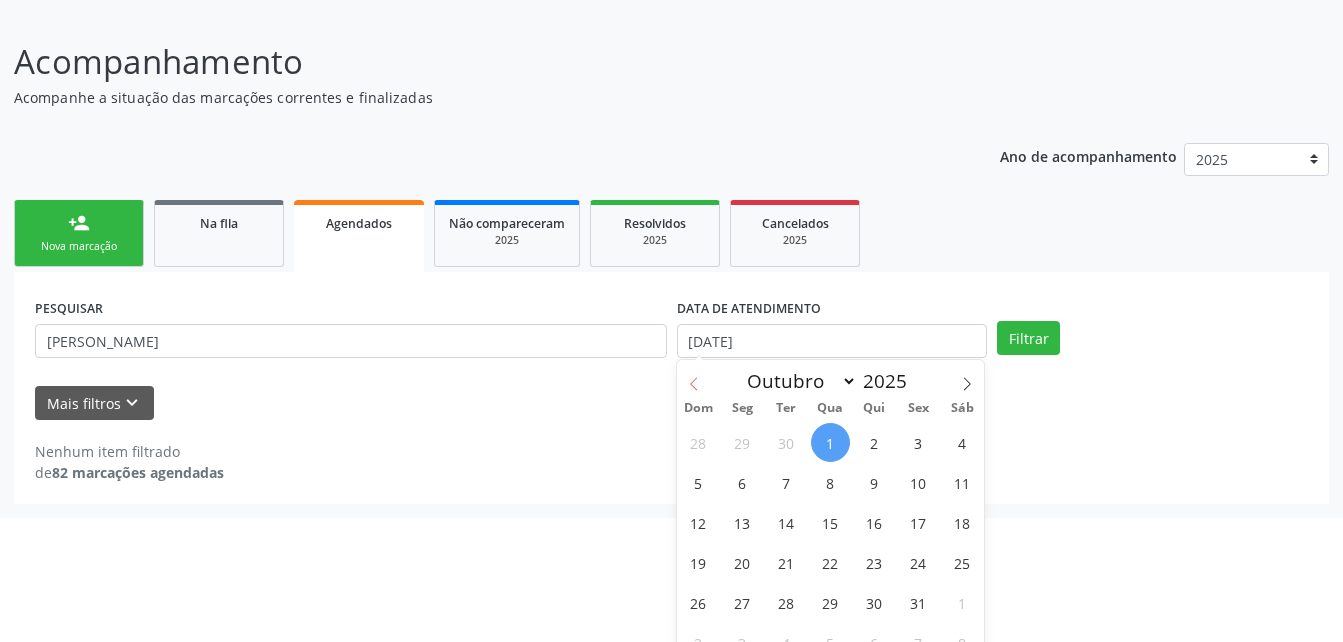
click at [700, 377] on icon at bounding box center [694, 384] width 14 height 14
select select "8"
click at [798, 596] on span "30" at bounding box center [786, 602] width 39 height 39
type input "[DATE]"
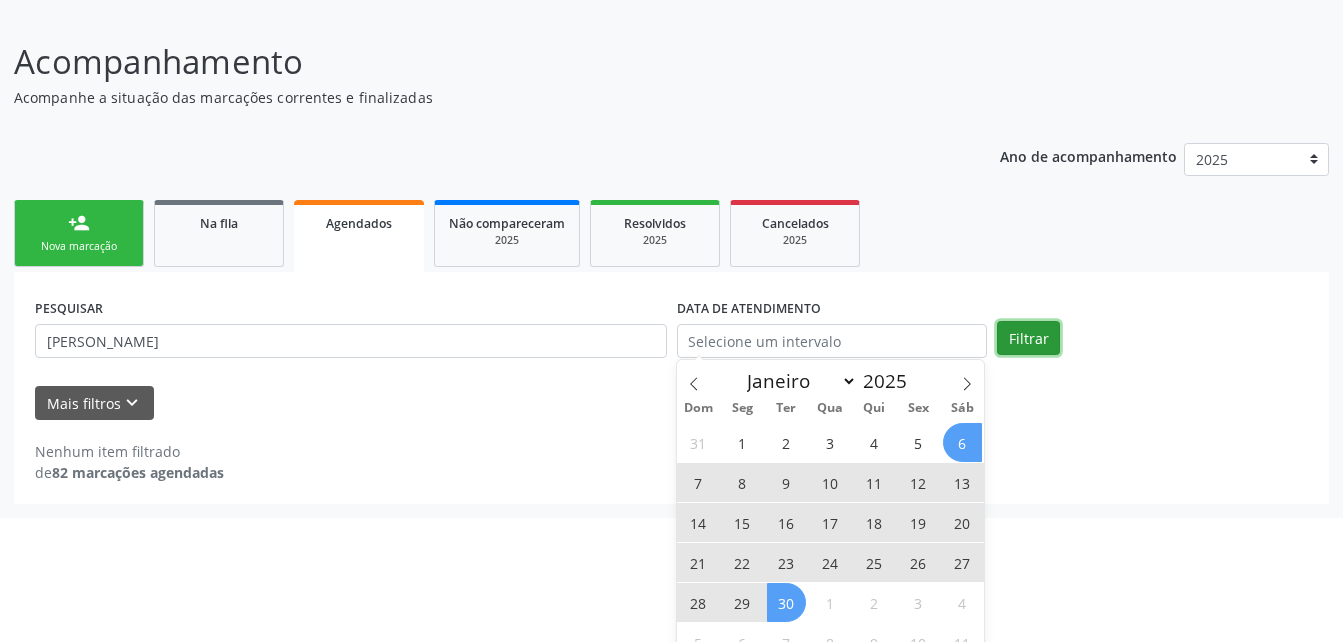
select select "8"
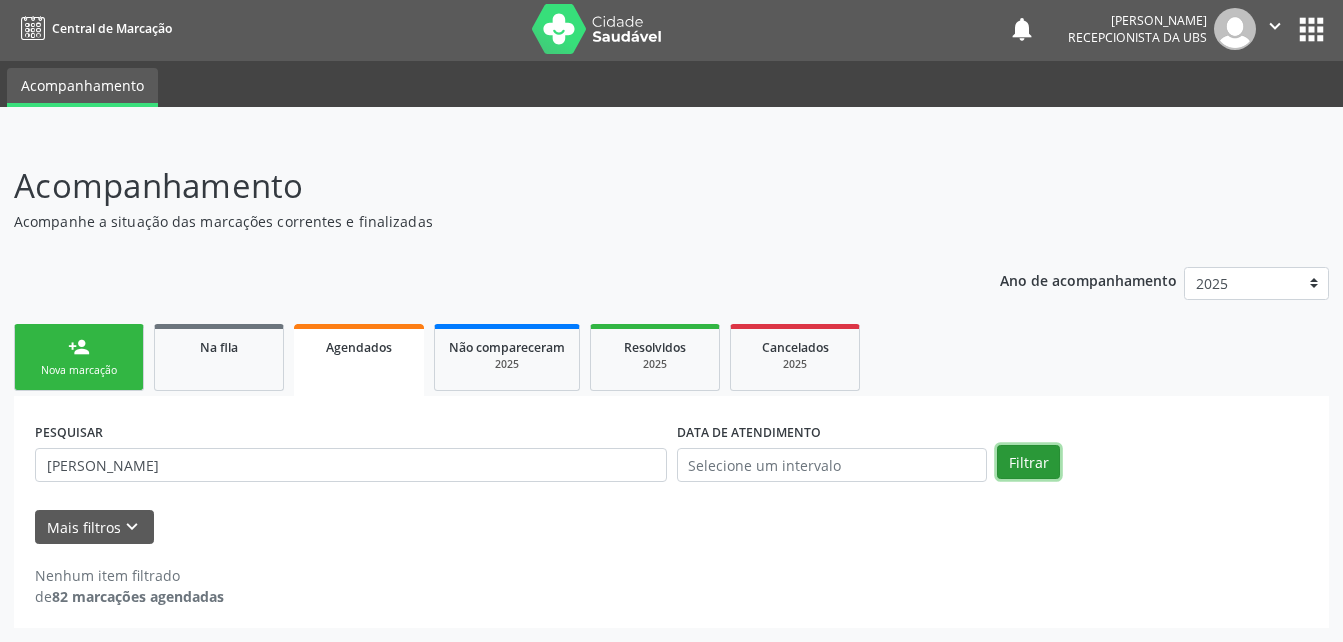
click at [1019, 330] on div "person_add Nova marcação Na fila Agendados Não compareceram 2025 Resolvidos 202…" at bounding box center [671, 473] width 1315 height 309
click at [1006, 453] on button "Filtrar" at bounding box center [1028, 462] width 63 height 34
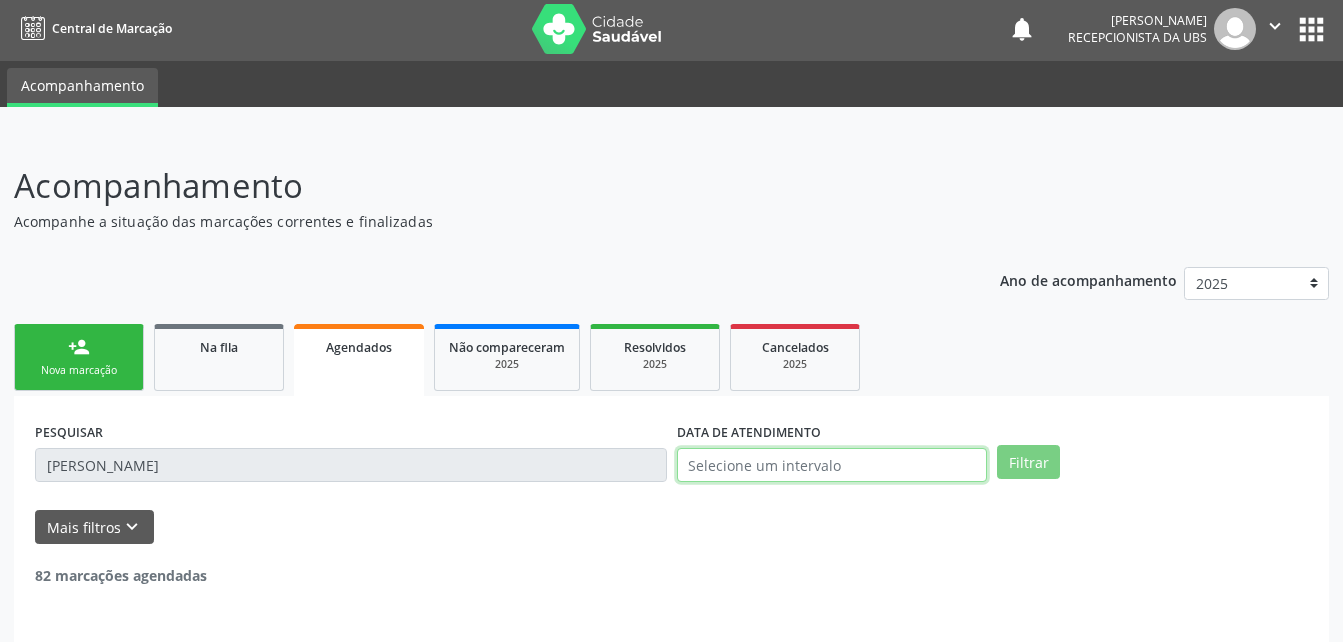
click at [865, 481] on input "text" at bounding box center [832, 465] width 311 height 34
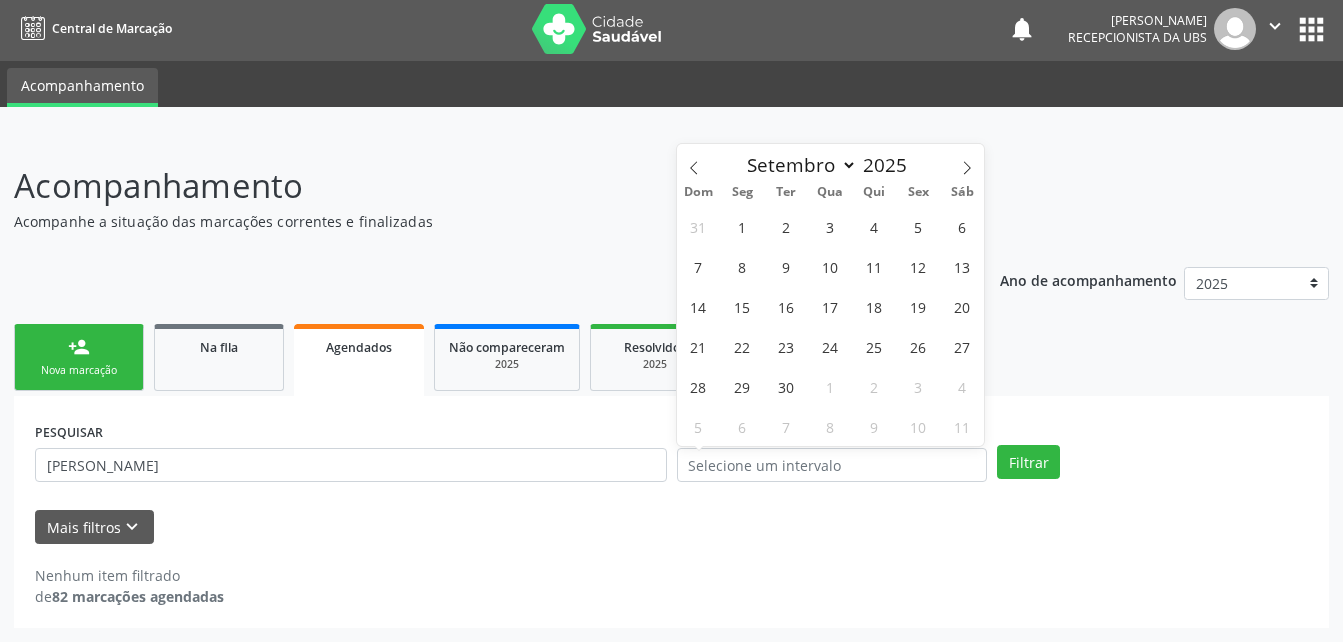
click at [1174, 370] on ul "person_add Nova marcação Na fila Agendados Não compareceram 2025 Resolvidos 202…" at bounding box center [671, 357] width 1315 height 77
click at [829, 455] on input "text" at bounding box center [832, 465] width 311 height 34
click at [699, 167] on icon at bounding box center [694, 168] width 14 height 14
select select "8"
click at [756, 225] on span "1" at bounding box center [742, 226] width 39 height 39
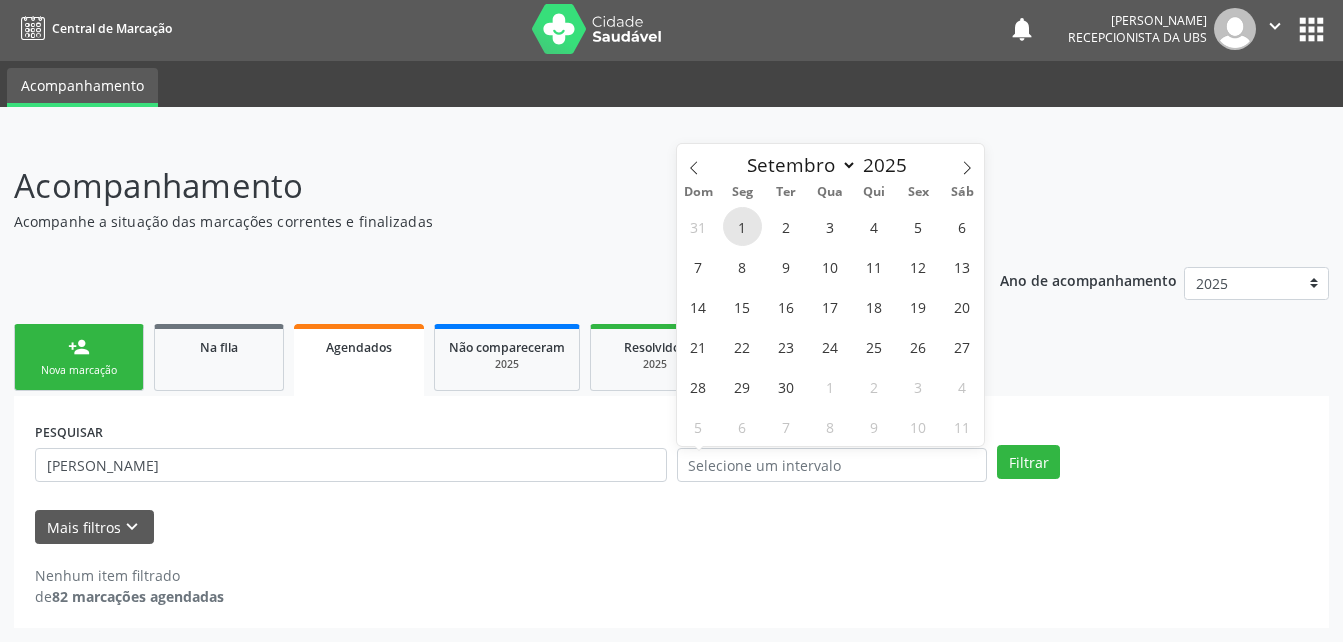
type input "[DATE]"
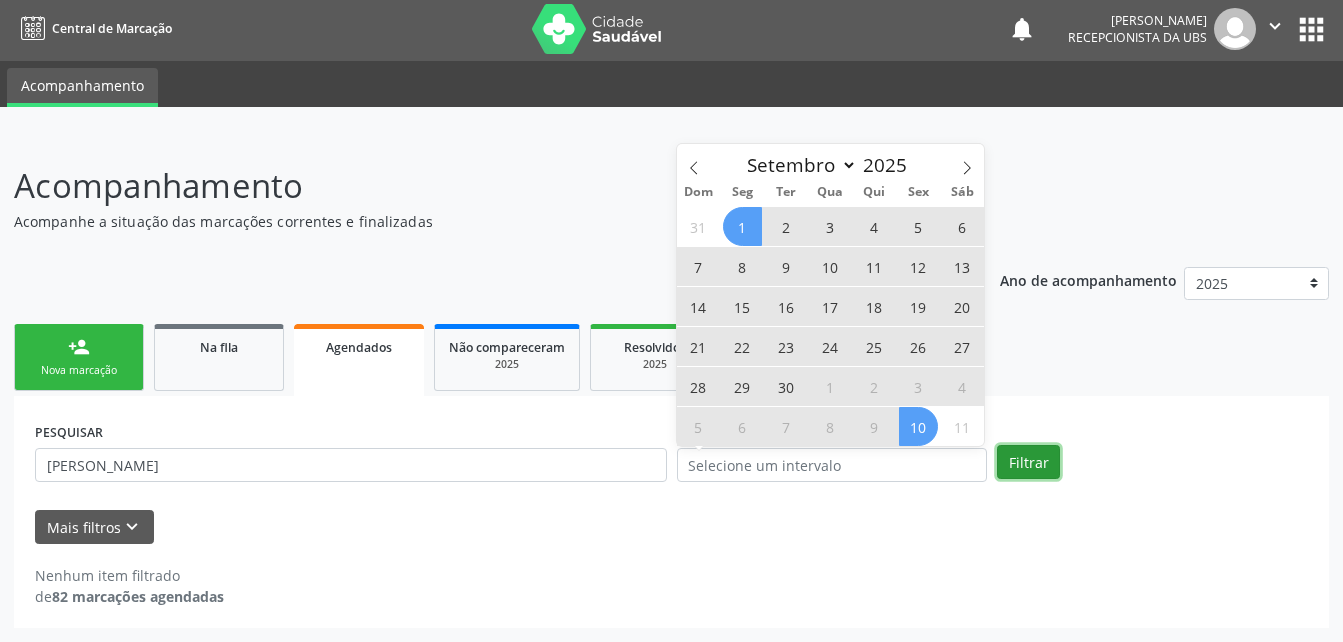
click at [1028, 467] on button "Filtrar" at bounding box center [1028, 462] width 63 height 34
select select "8"
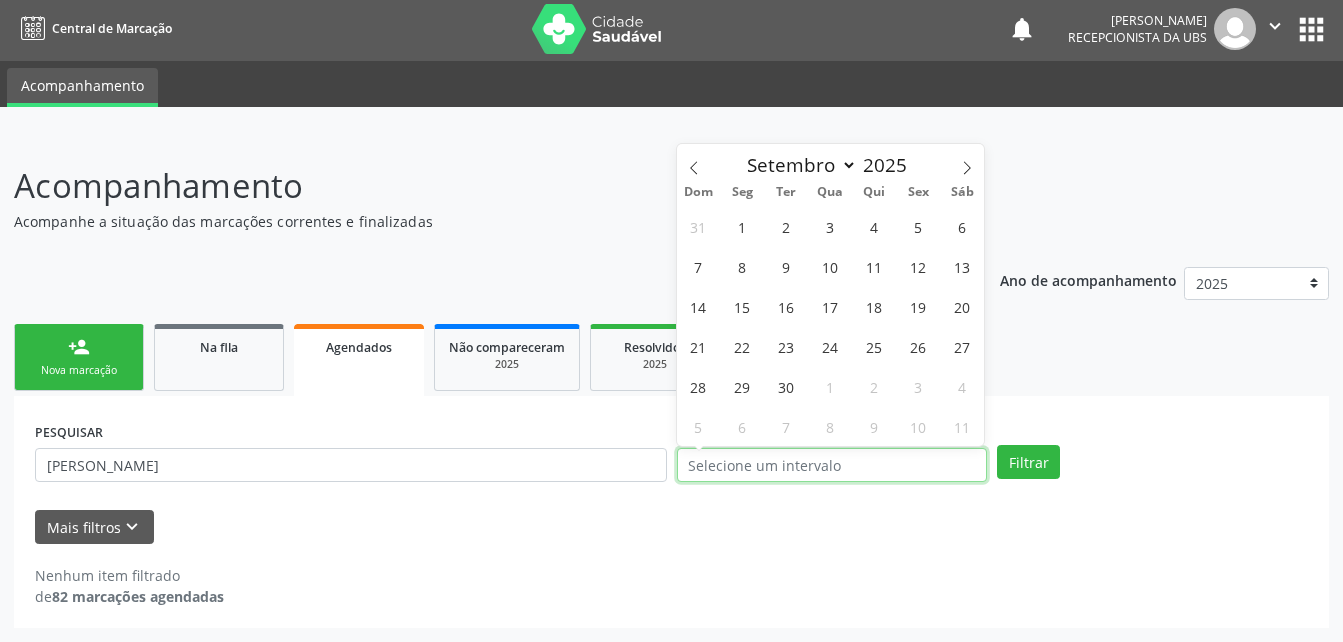
click at [841, 453] on input "text" at bounding box center [832, 465] width 311 height 34
click at [786, 395] on span "30" at bounding box center [786, 386] width 39 height 39
type input "[DATE]"
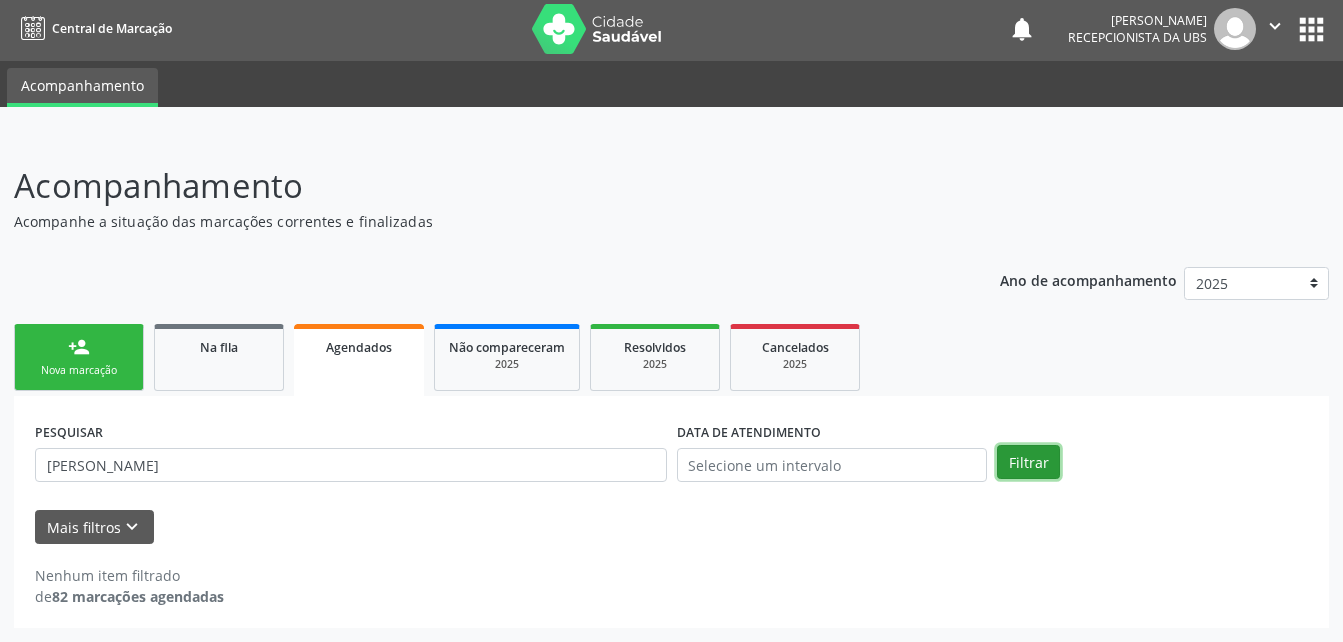
click at [1050, 462] on button "Filtrar" at bounding box center [1028, 462] width 63 height 34
click at [322, 361] on link "Agendados" at bounding box center [359, 360] width 130 height 72
drag, startPoint x: 986, startPoint y: 462, endPoint x: 954, endPoint y: 460, distance: 32.1
click at [983, 462] on input "text" at bounding box center [832, 465] width 311 height 34
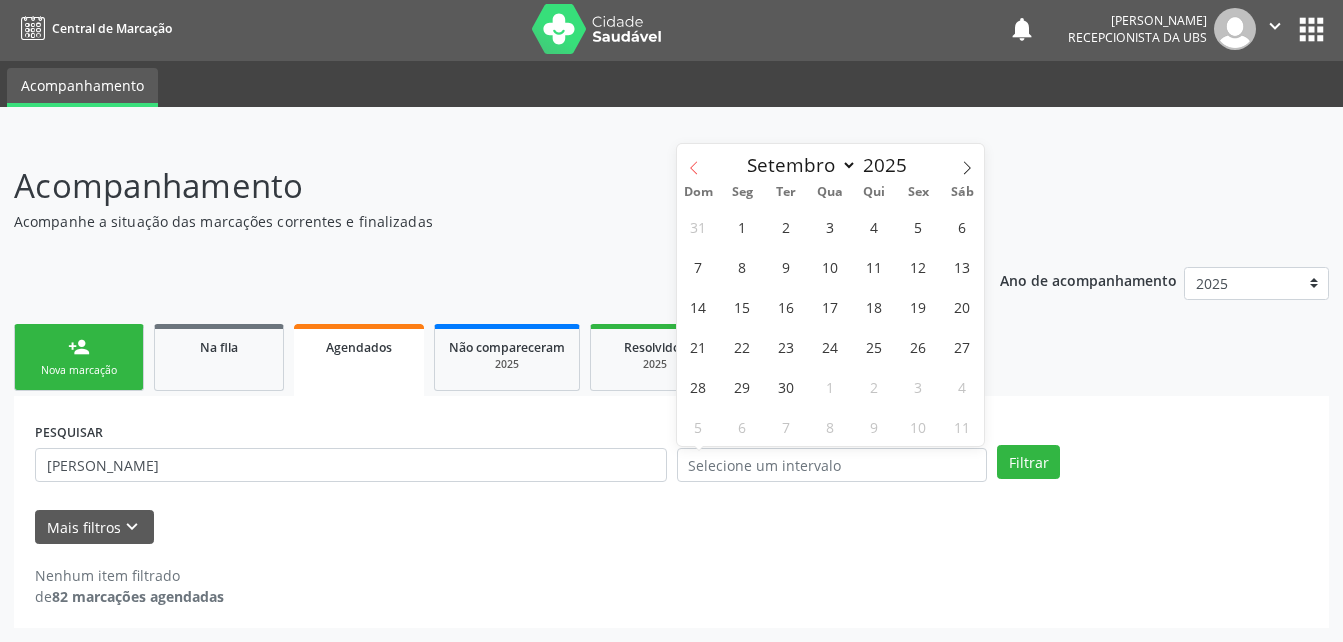
click at [703, 174] on span at bounding box center [694, 161] width 34 height 34
select select "7"
click at [921, 225] on span "1" at bounding box center [918, 226] width 39 height 39
type input "[DATE]"
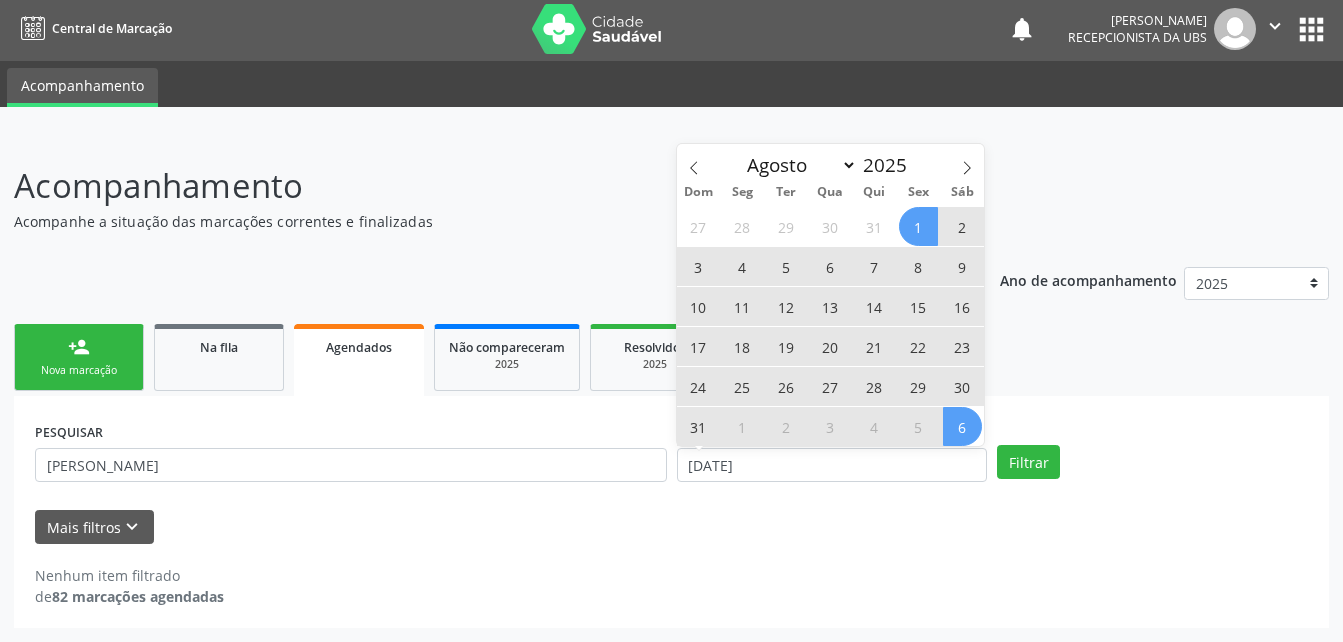
click at [952, 436] on span "6" at bounding box center [962, 426] width 39 height 39
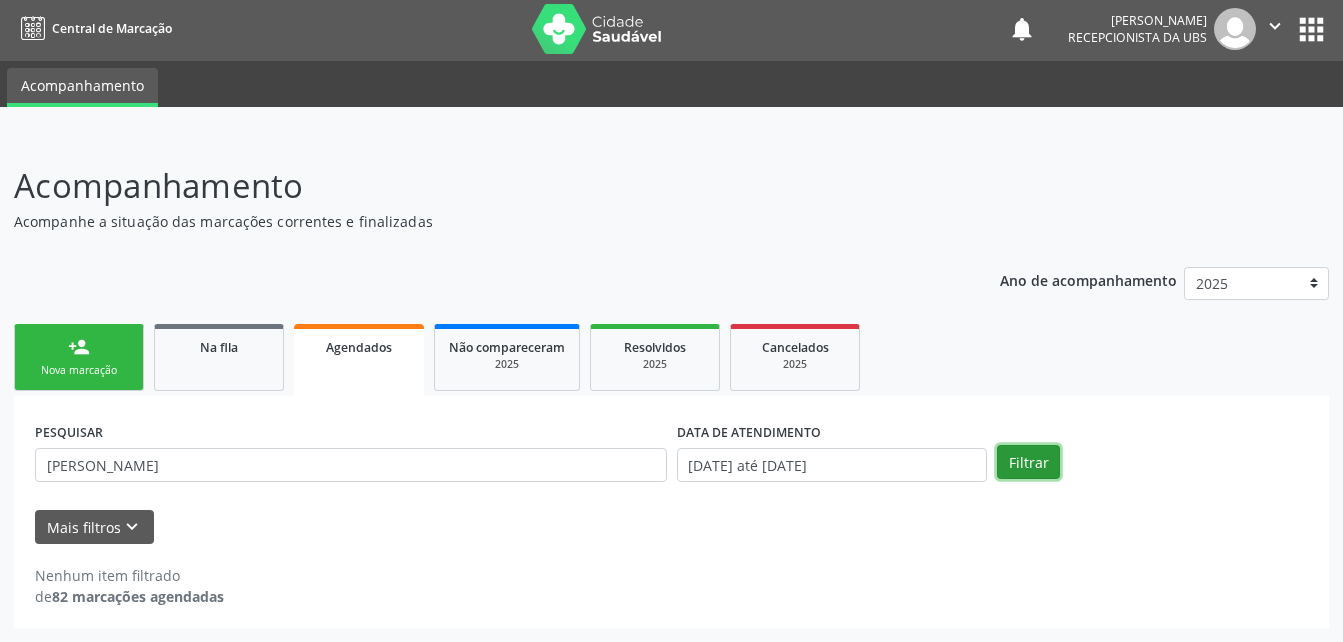
click at [1045, 468] on button "Filtrar" at bounding box center [1028, 462] width 63 height 34
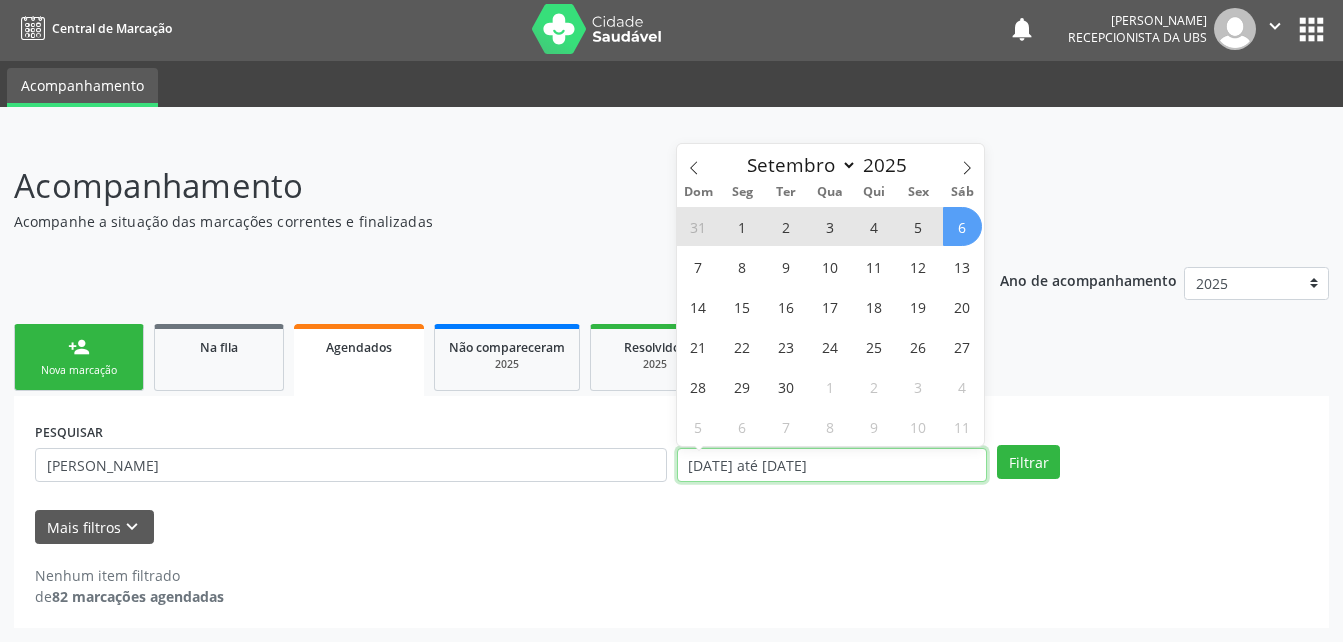
click at [806, 470] on input "[DATE] até [DATE]" at bounding box center [832, 465] width 311 height 34
click at [744, 221] on span "1" at bounding box center [742, 226] width 39 height 39
type input "[DATE]"
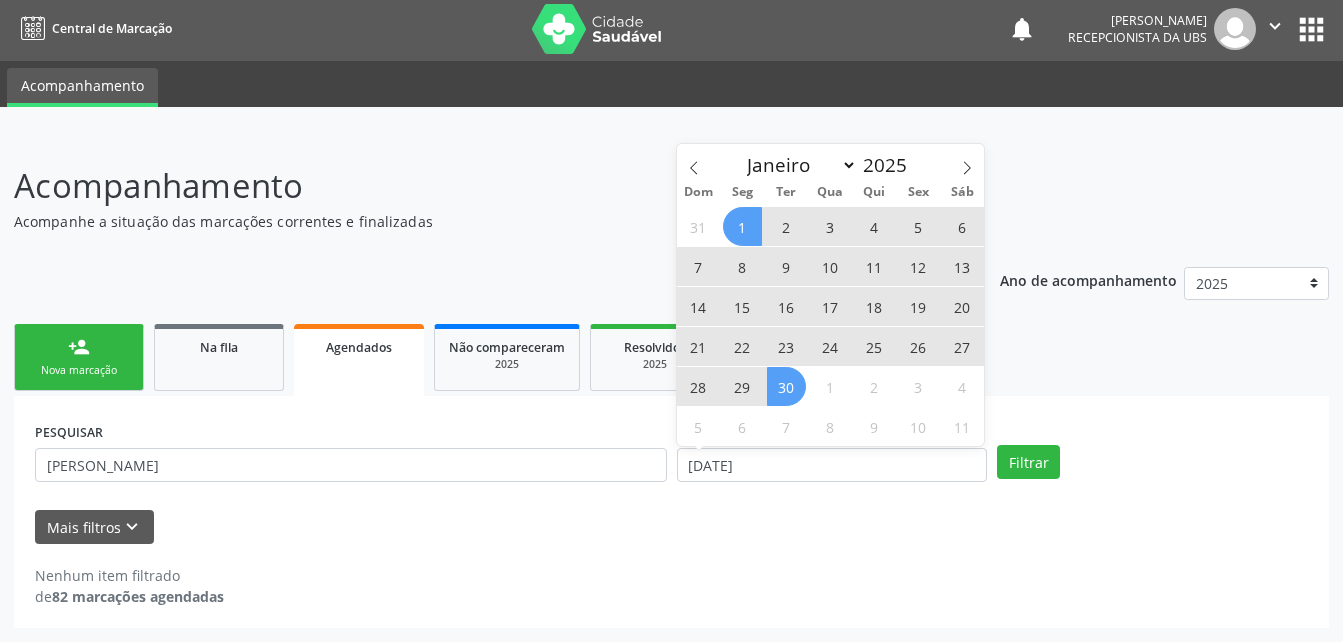
click at [781, 391] on span "30" at bounding box center [786, 386] width 39 height 39
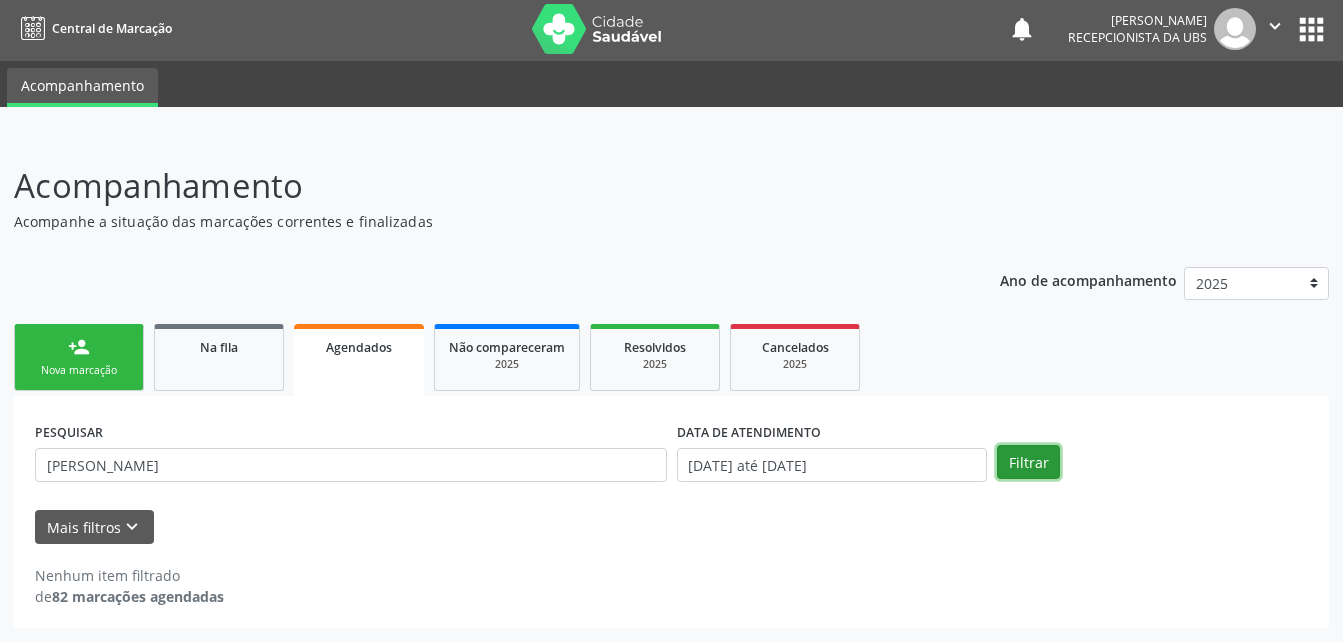
click at [1008, 460] on button "Filtrar" at bounding box center [1028, 462] width 63 height 34
